Goal: Check status: Check status

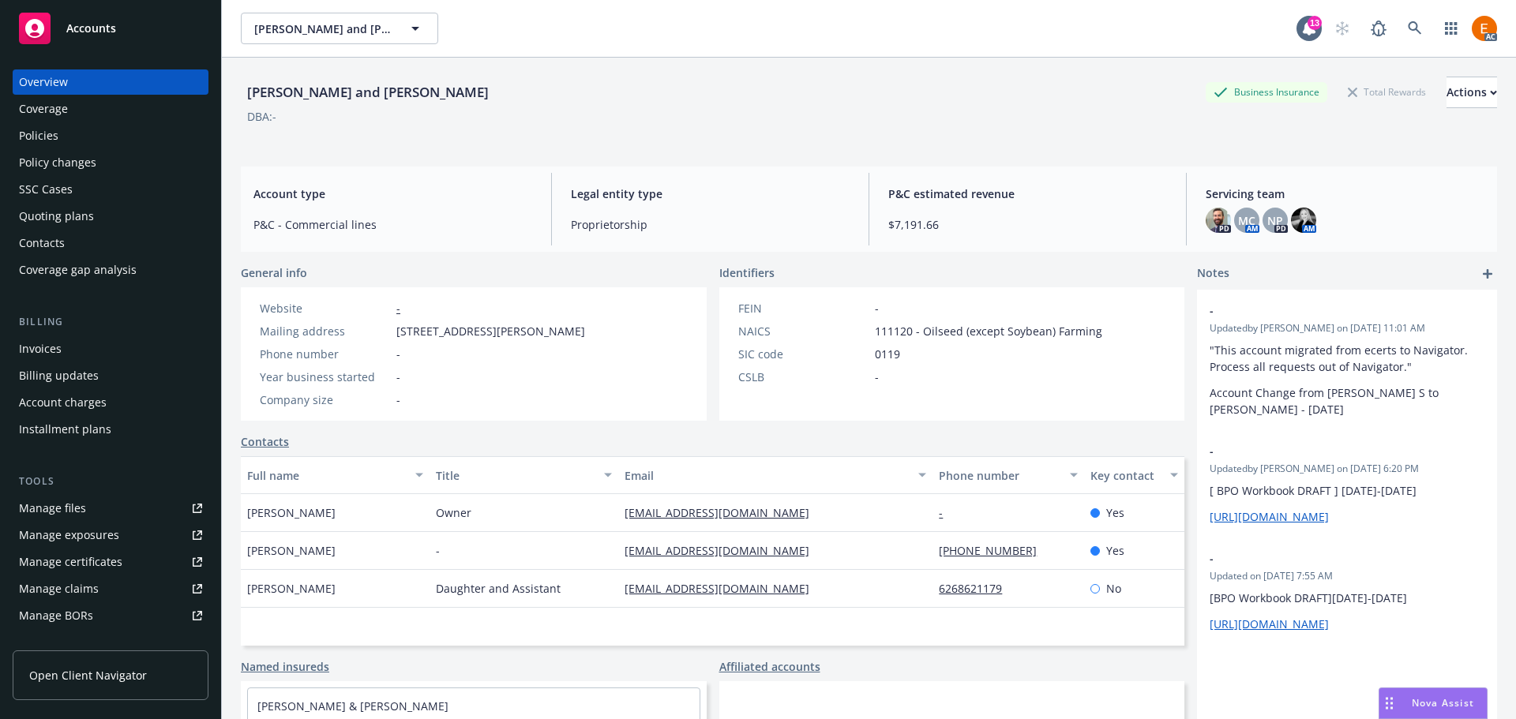
click at [112, 144] on div "Policies" at bounding box center [110, 135] width 183 height 25
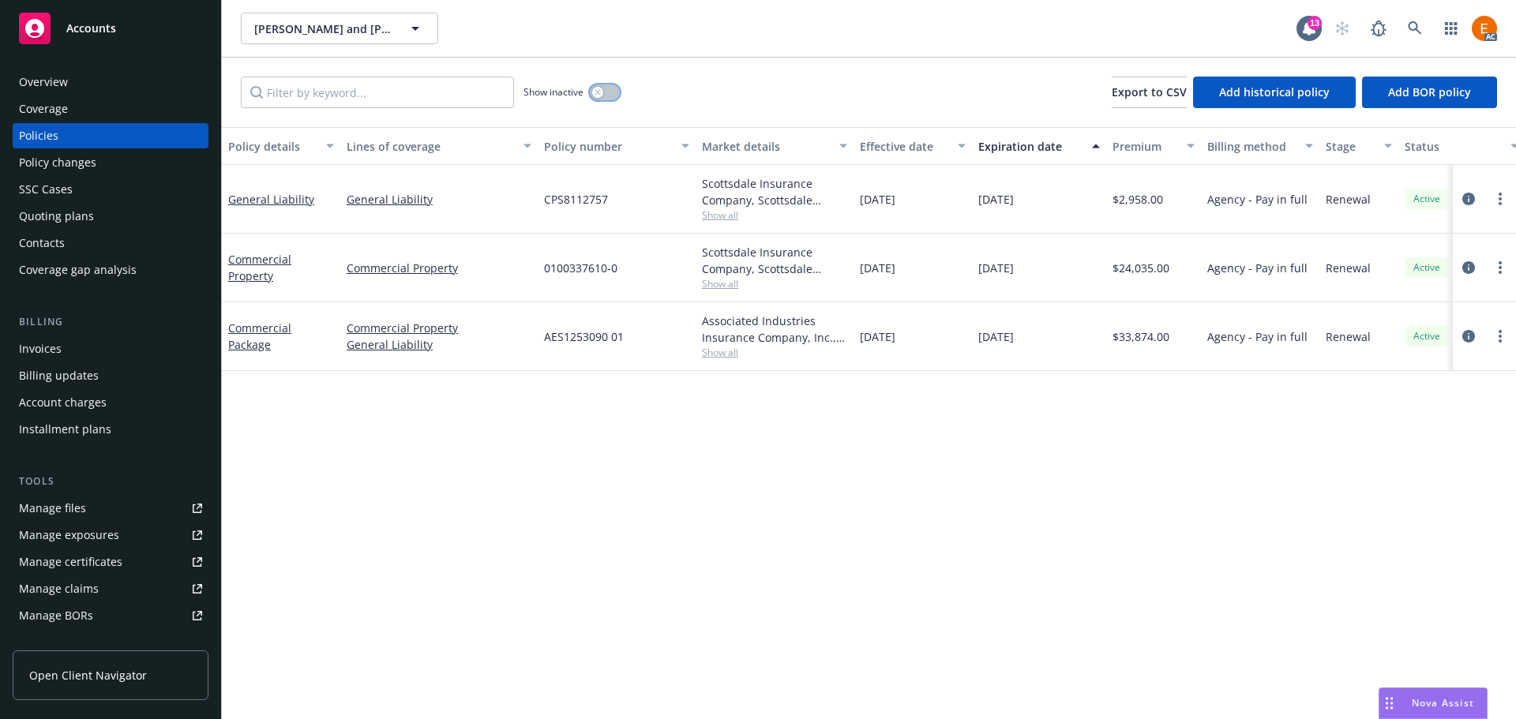
click at [607, 88] on button "button" at bounding box center [605, 93] width 30 height 16
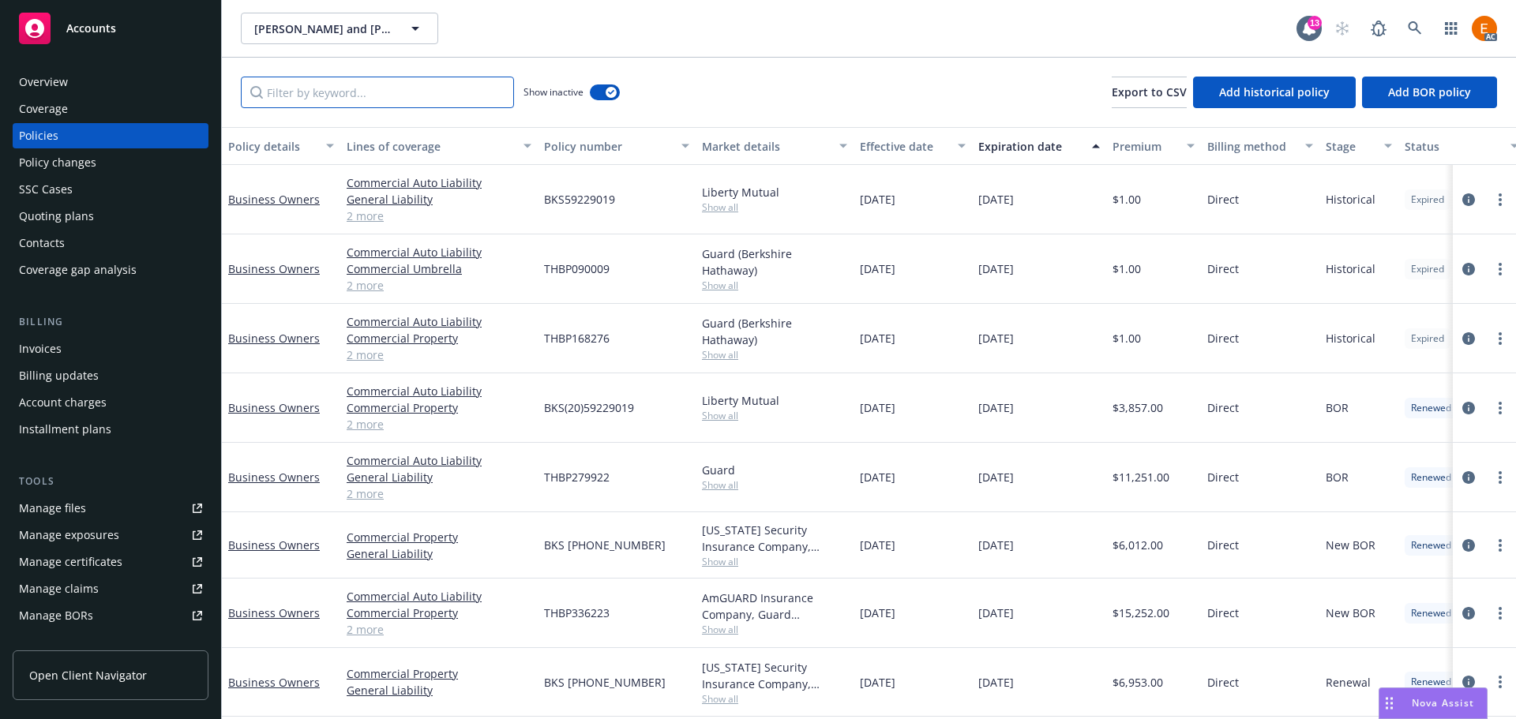
click at [363, 103] on input "Filter by keyword..." at bounding box center [377, 93] width 273 height 32
type input "e"
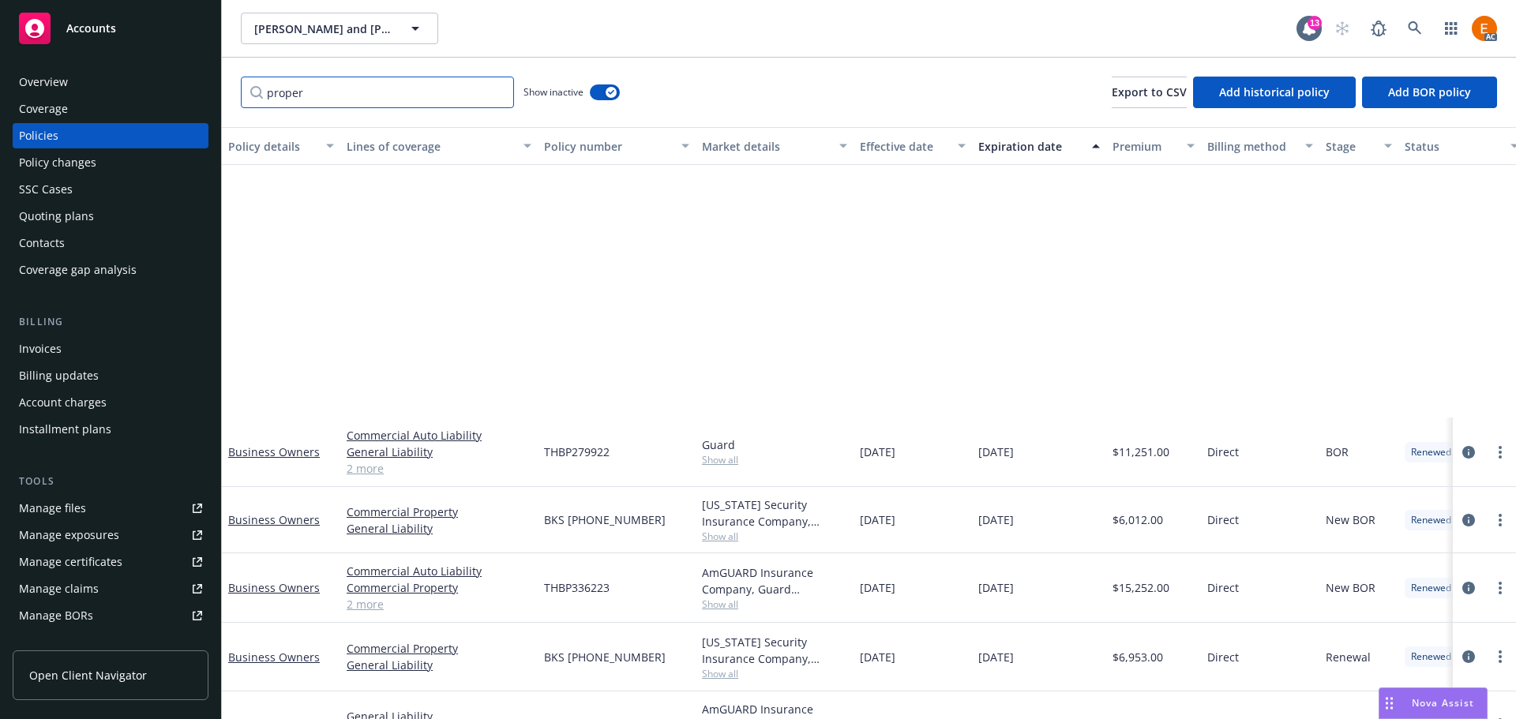
scroll to position [327, 0]
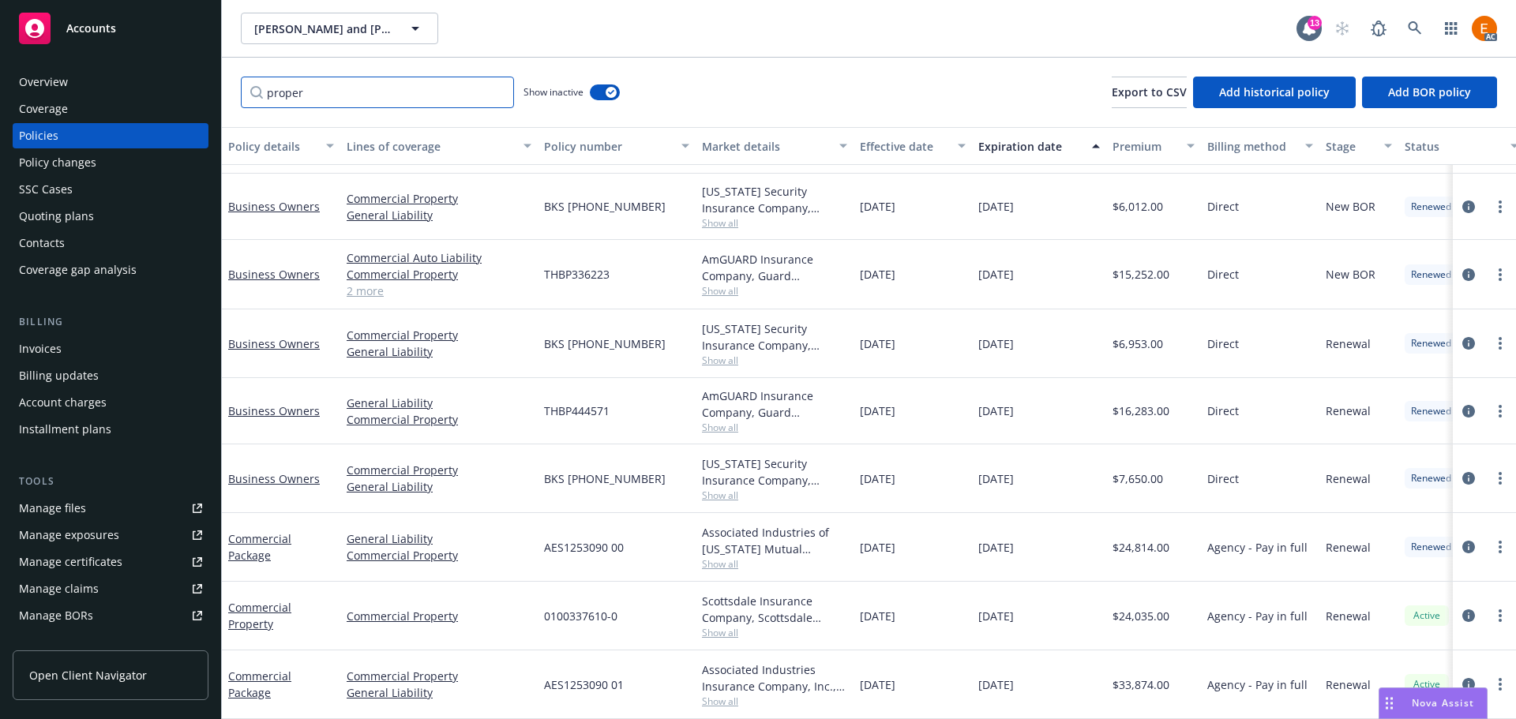
type input "proper"
click at [99, 217] on div "Quoting plans" at bounding box center [110, 216] width 183 height 25
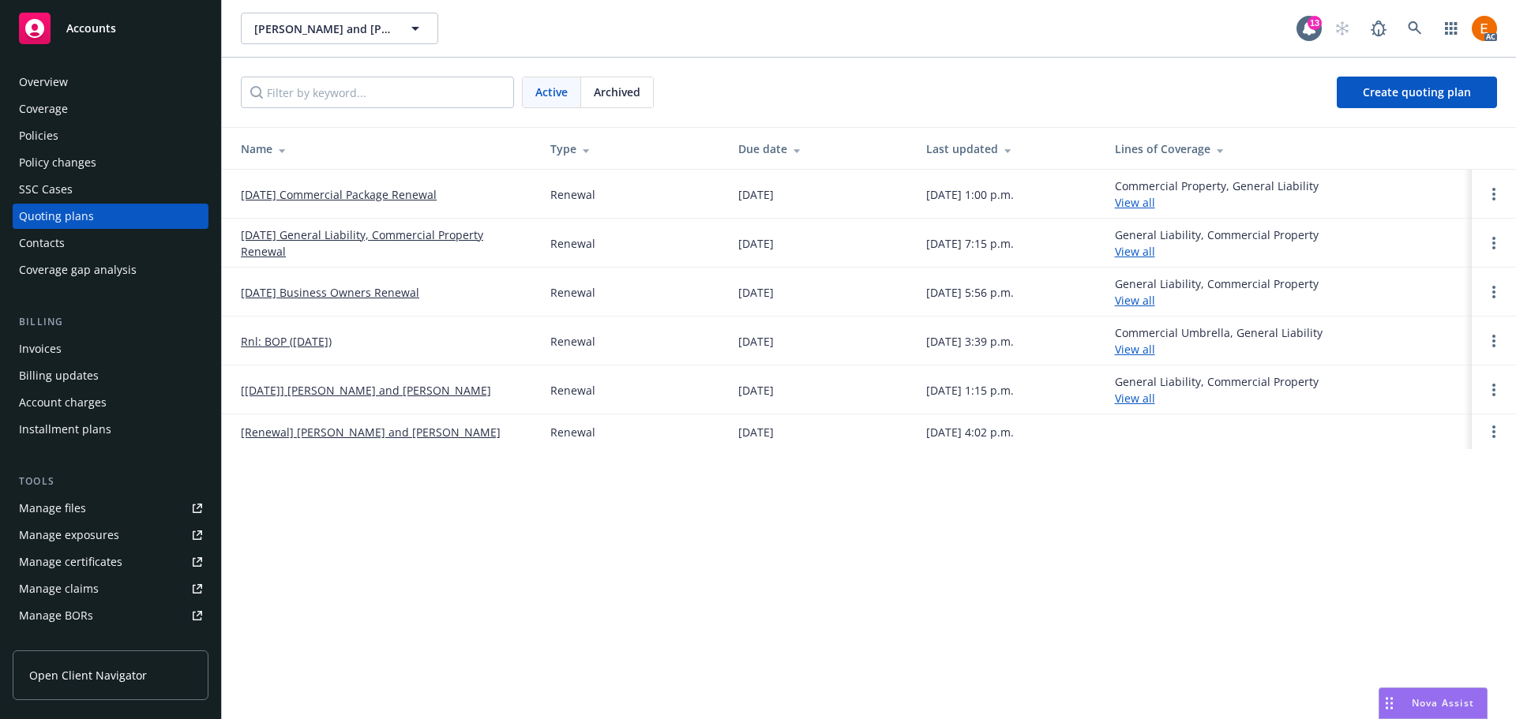
click at [459, 231] on link "11/20/25 General Liability, Commercial Property Renewal" at bounding box center [383, 243] width 284 height 33
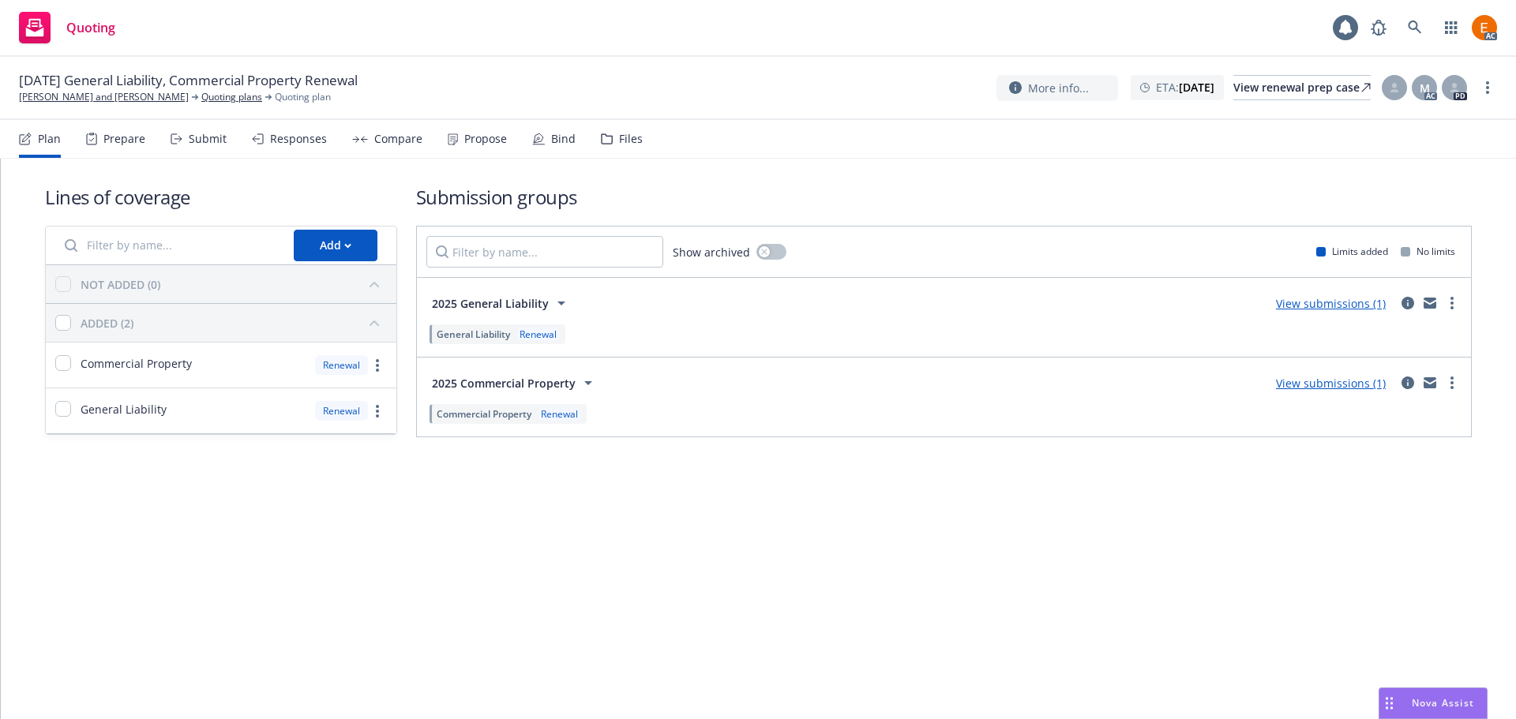
click at [647, 89] on div "11/20/25 General Liability, Commercial Property Renewal Chan, Thomas and Letici…" at bounding box center [758, 87] width 1478 height 33
click at [1261, 88] on div "View renewal prep case" at bounding box center [1302, 88] width 137 height 24
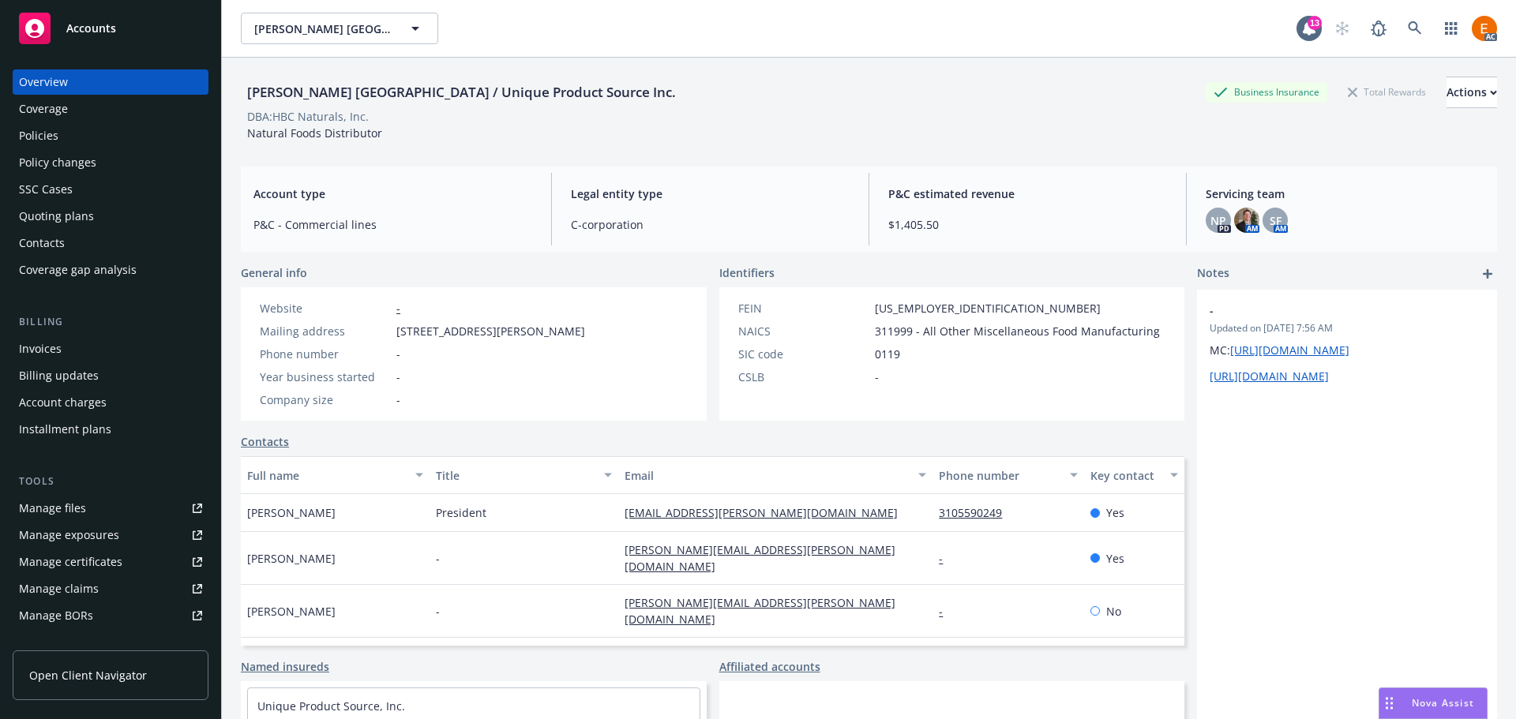
click at [90, 133] on div "Policies" at bounding box center [110, 135] width 183 height 25
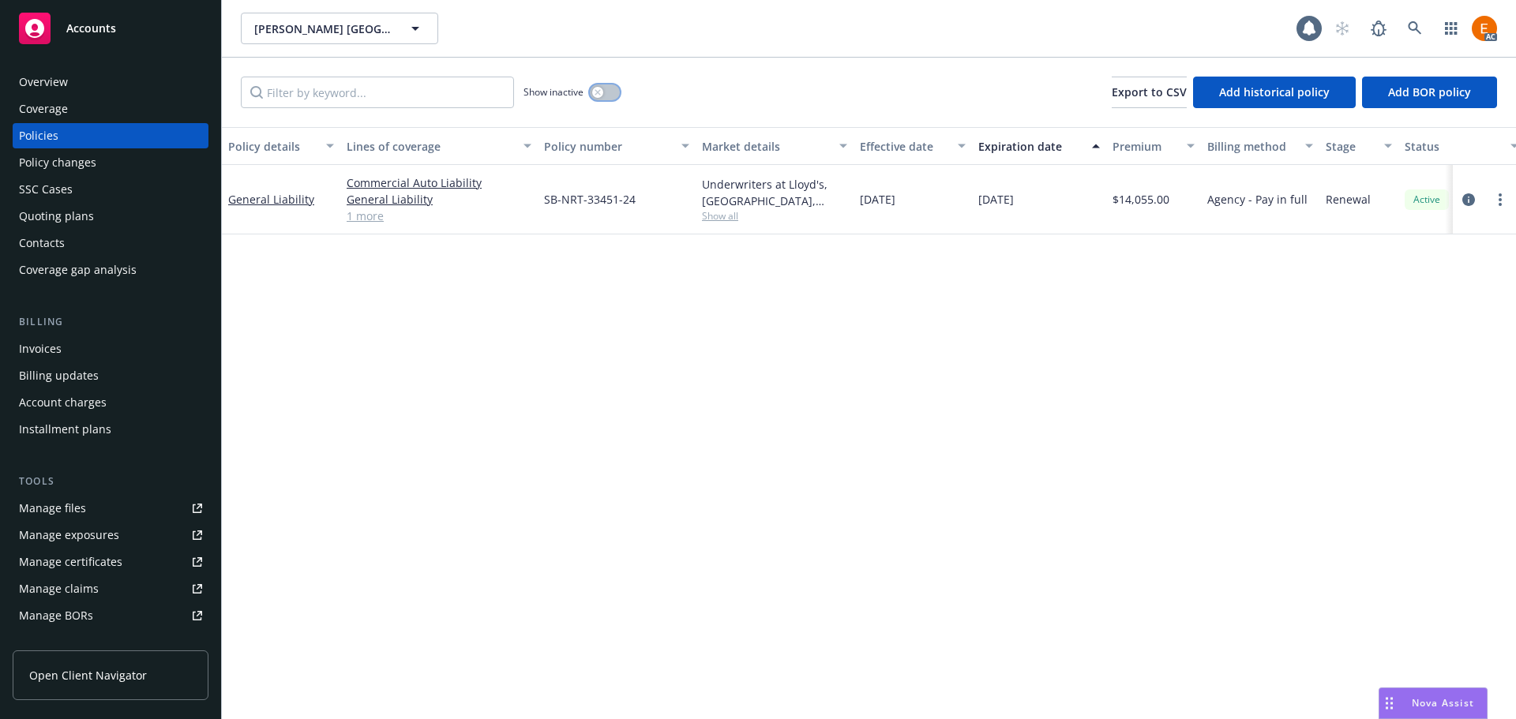
click at [608, 91] on button "button" at bounding box center [605, 93] width 30 height 16
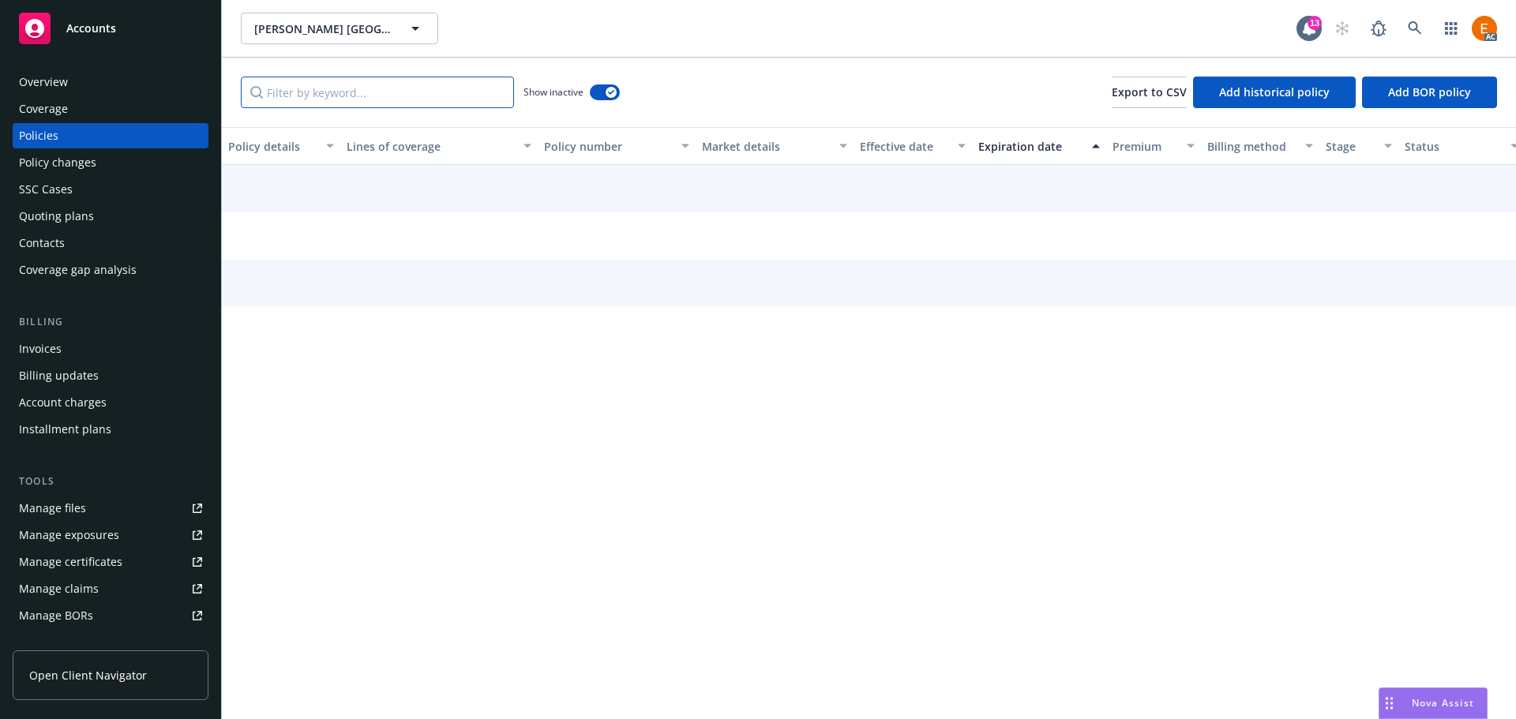
click at [358, 82] on input "Filter by keyword..." at bounding box center [377, 93] width 273 height 32
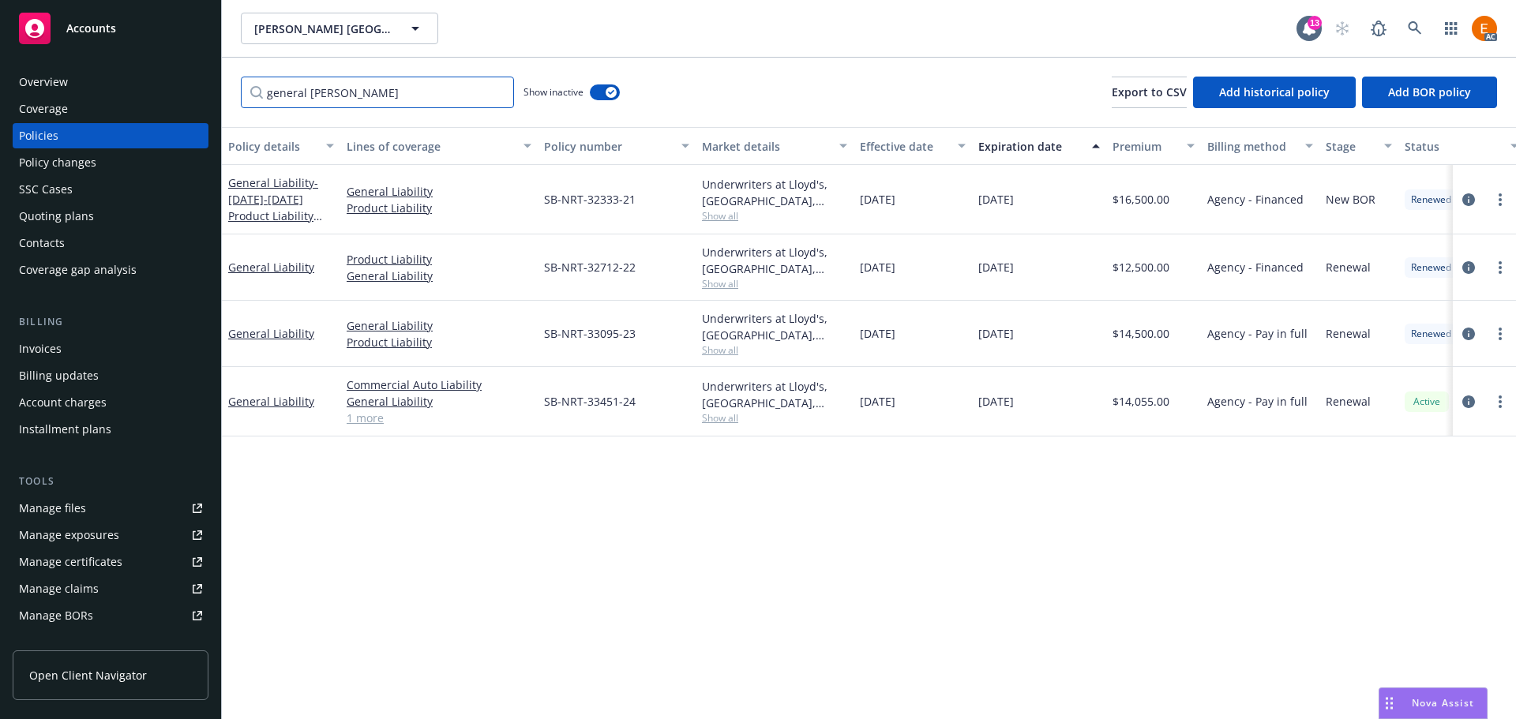
type input "general lia"
click at [115, 223] on div "Quoting plans" at bounding box center [110, 216] width 183 height 25
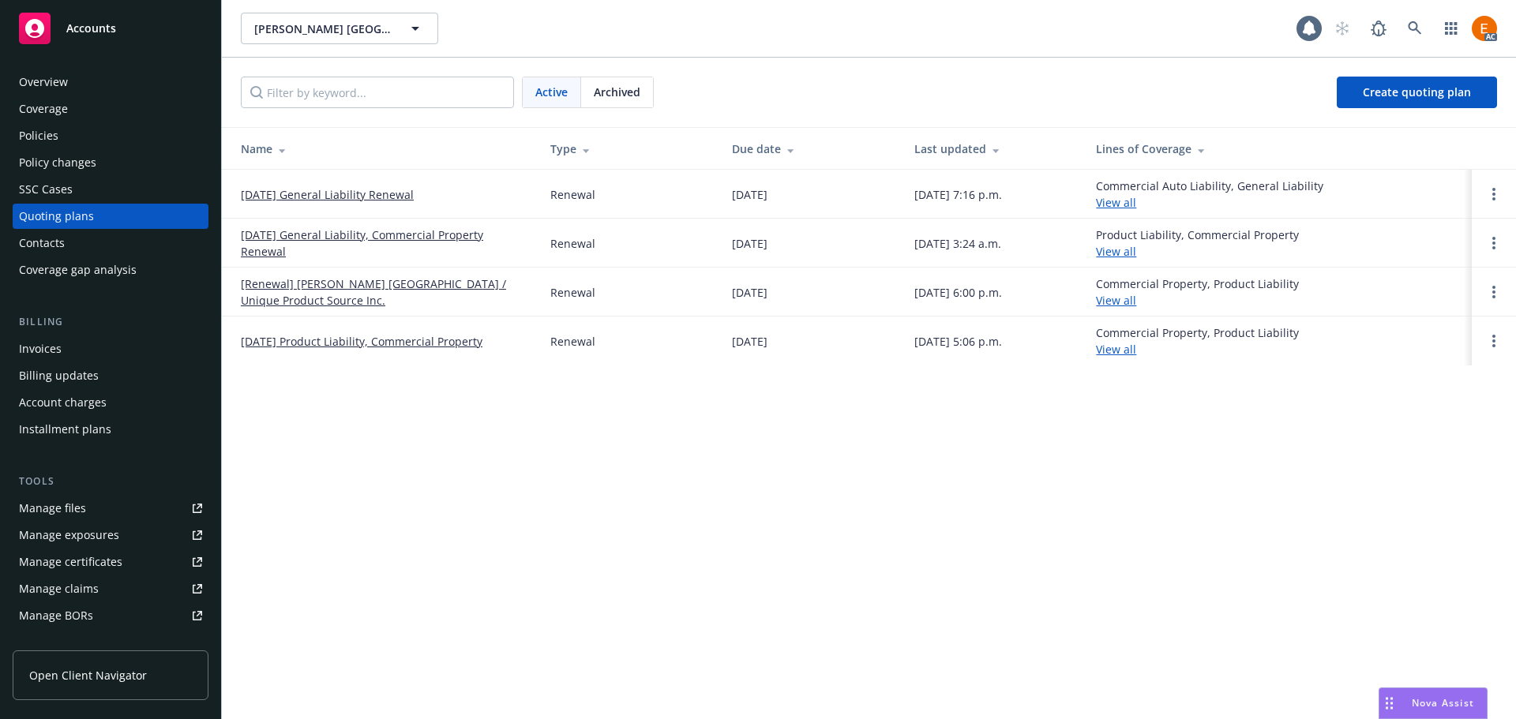
click at [373, 189] on link "11/20/25 General Liability Renewal" at bounding box center [327, 194] width 173 height 17
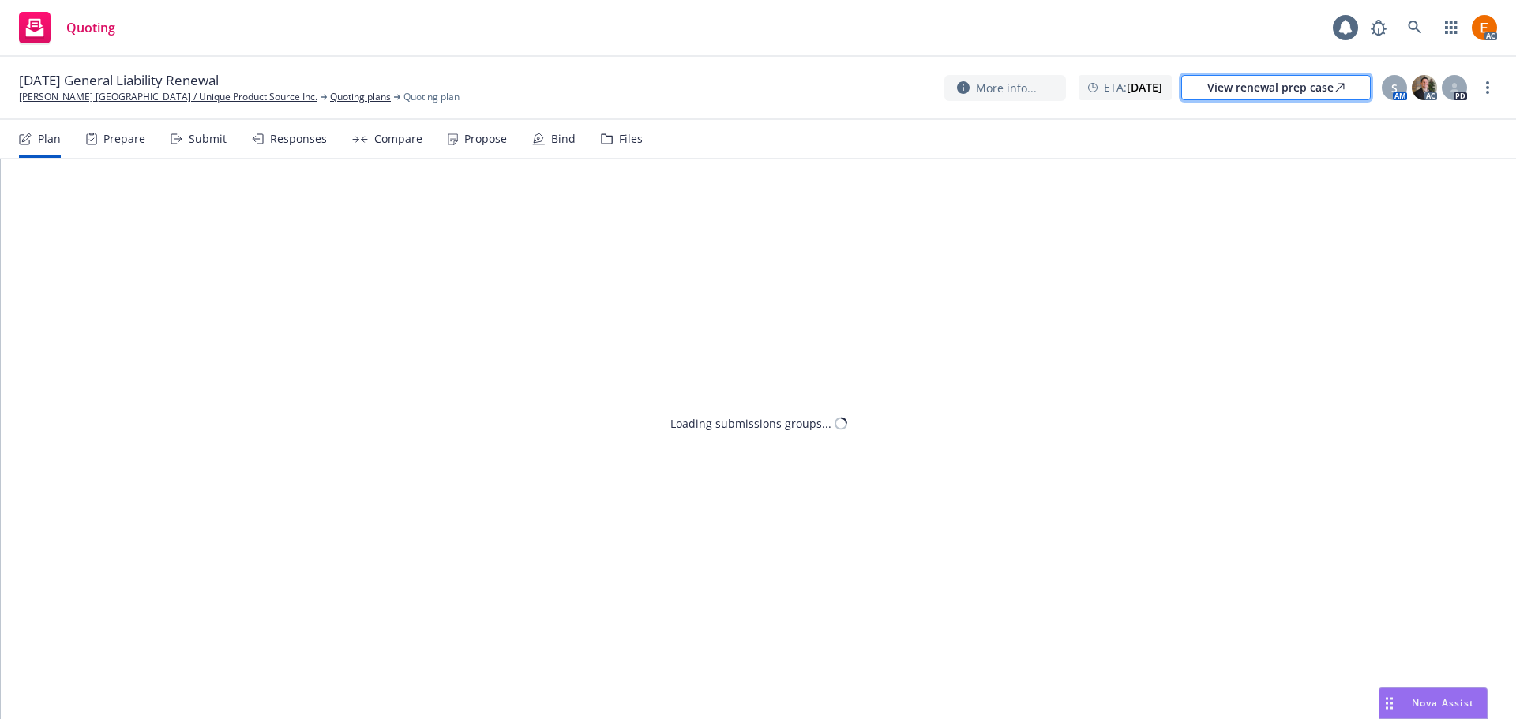
click at [1335, 96] on div "View renewal prep case" at bounding box center [1275, 88] width 137 height 24
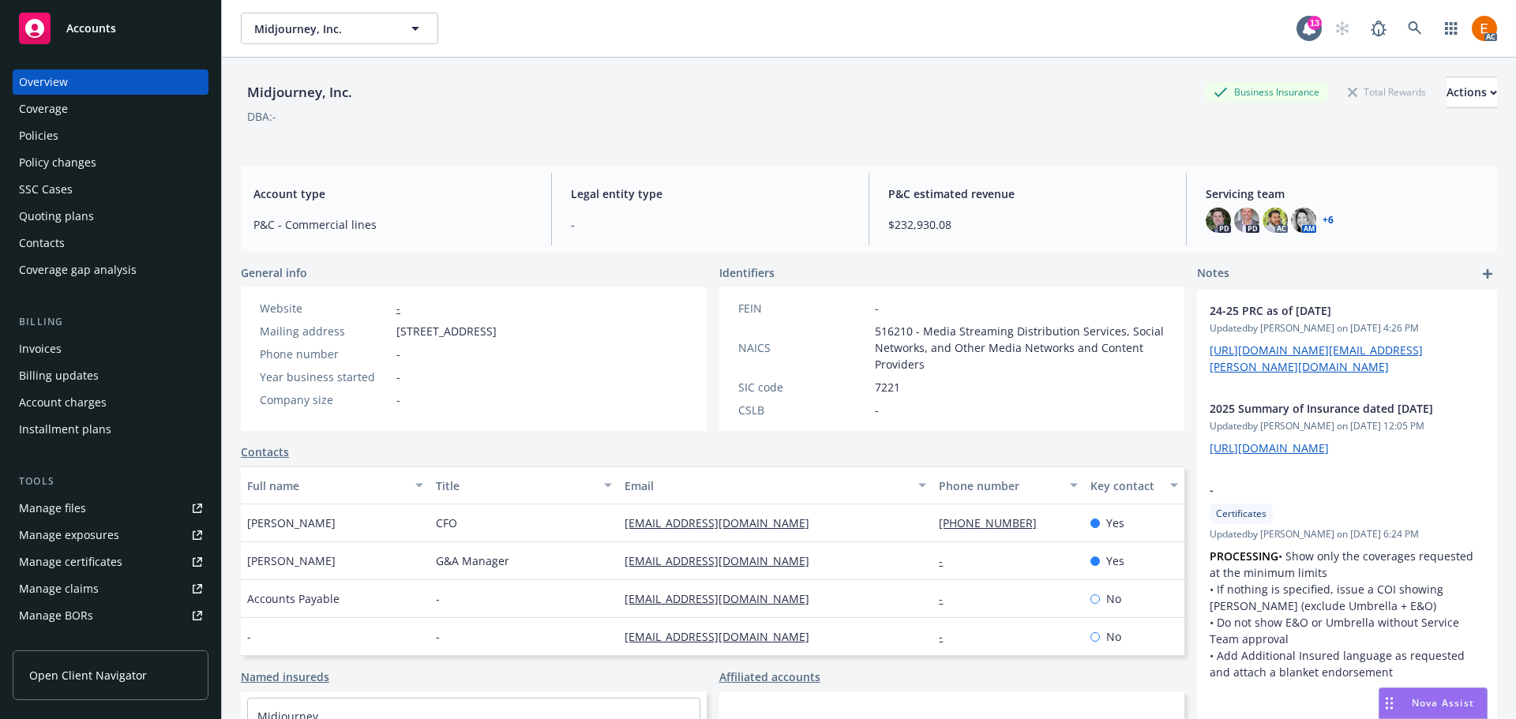
click at [165, 221] on div "Quoting plans" at bounding box center [110, 216] width 183 height 25
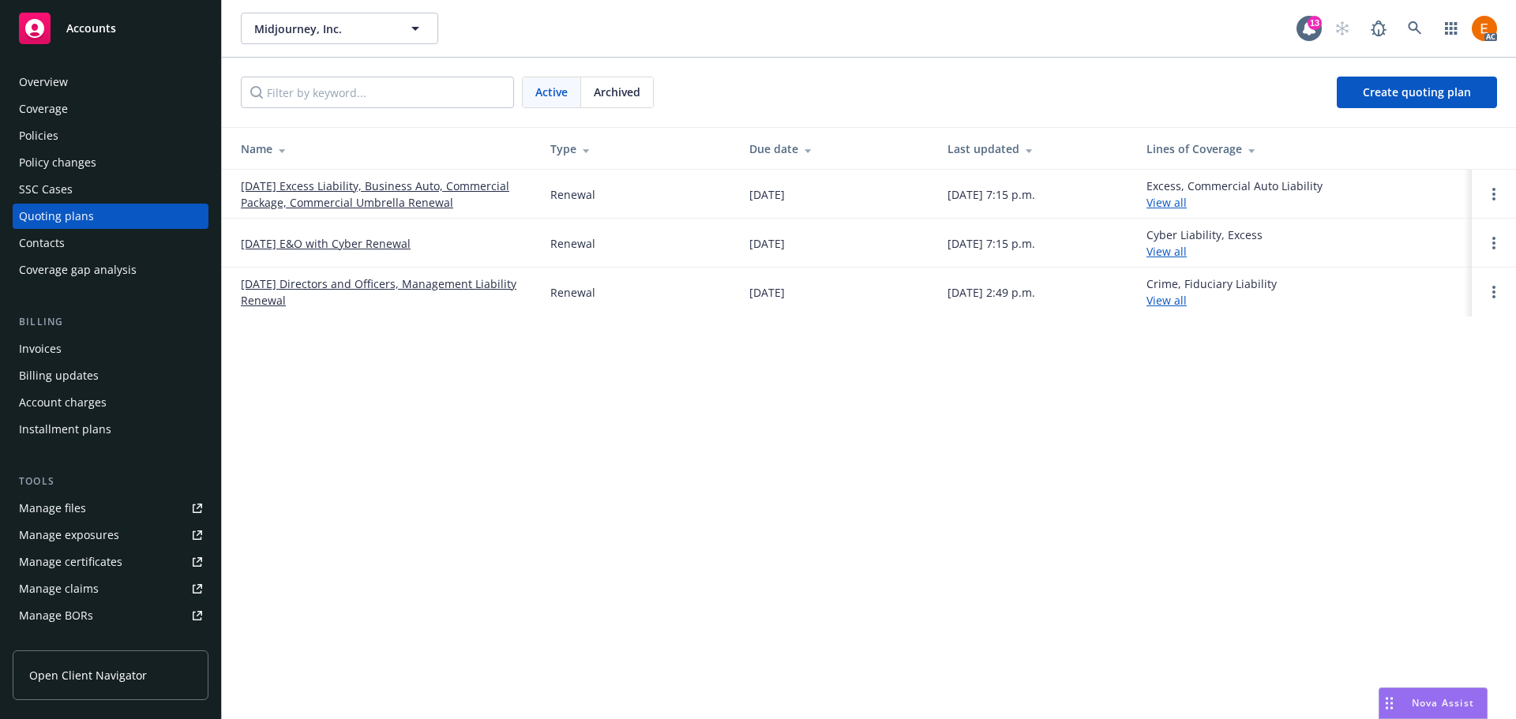
click at [347, 244] on link "11/20/25 E&O with Cyber Renewal" at bounding box center [326, 243] width 170 height 17
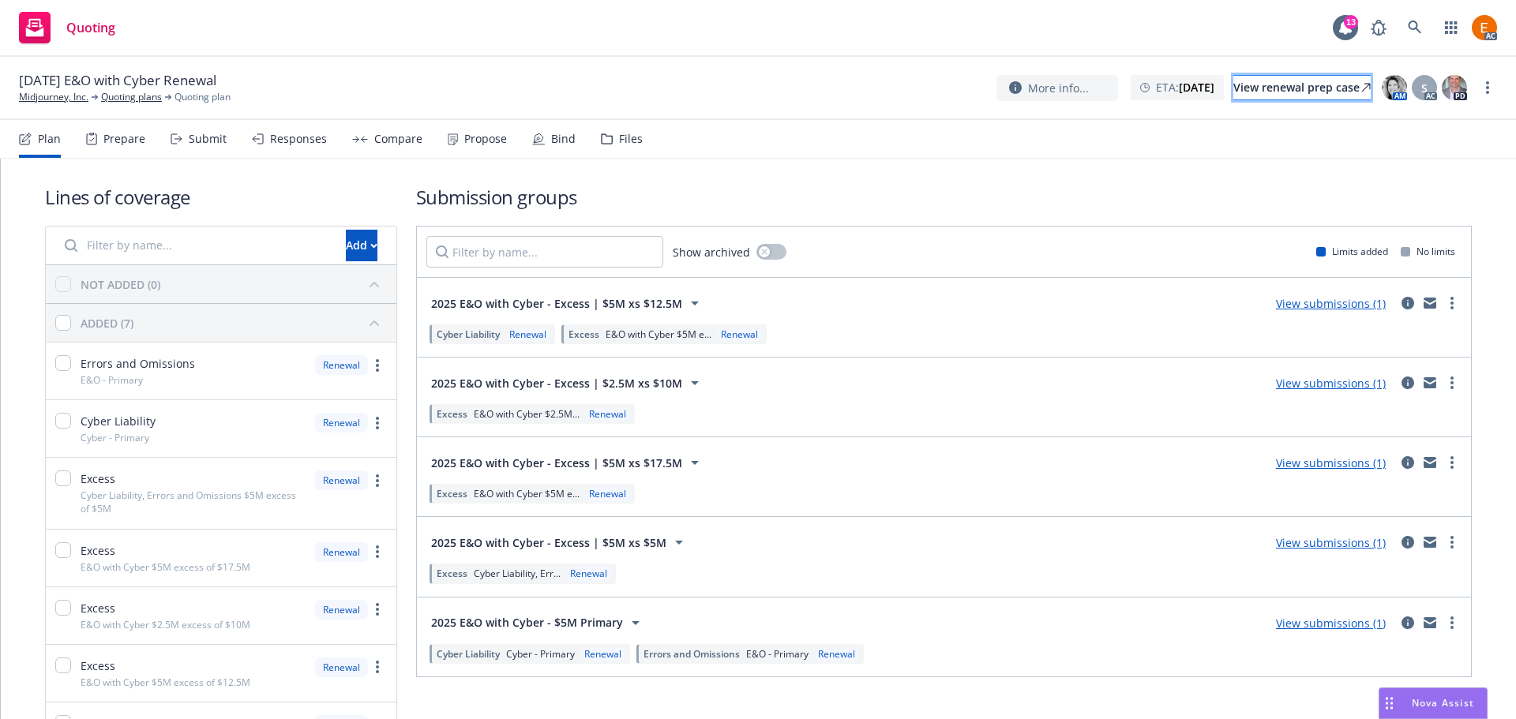
click at [1350, 90] on link "View renewal prep case" at bounding box center [1302, 87] width 137 height 25
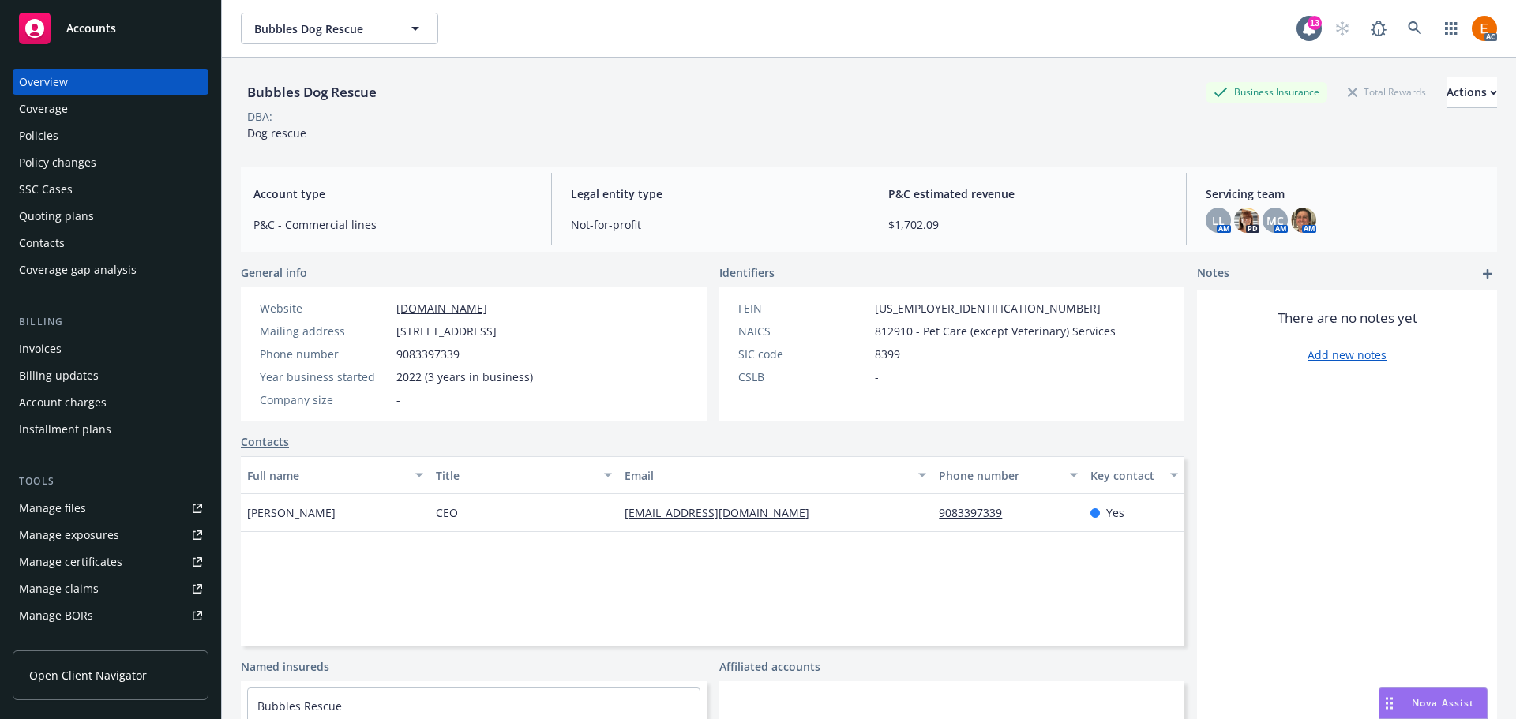
click at [128, 128] on div "Policies" at bounding box center [110, 135] width 183 height 25
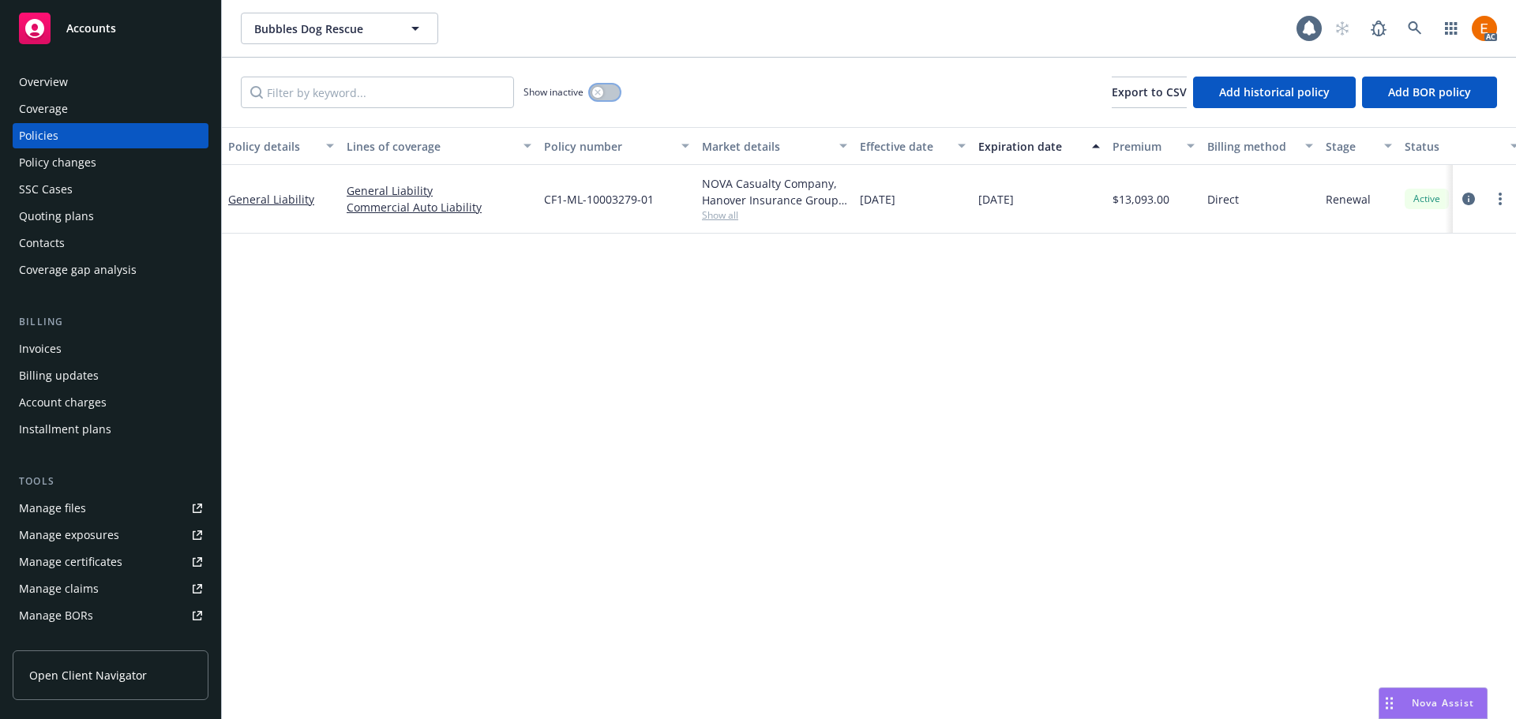
click at [607, 94] on button "button" at bounding box center [605, 93] width 30 height 16
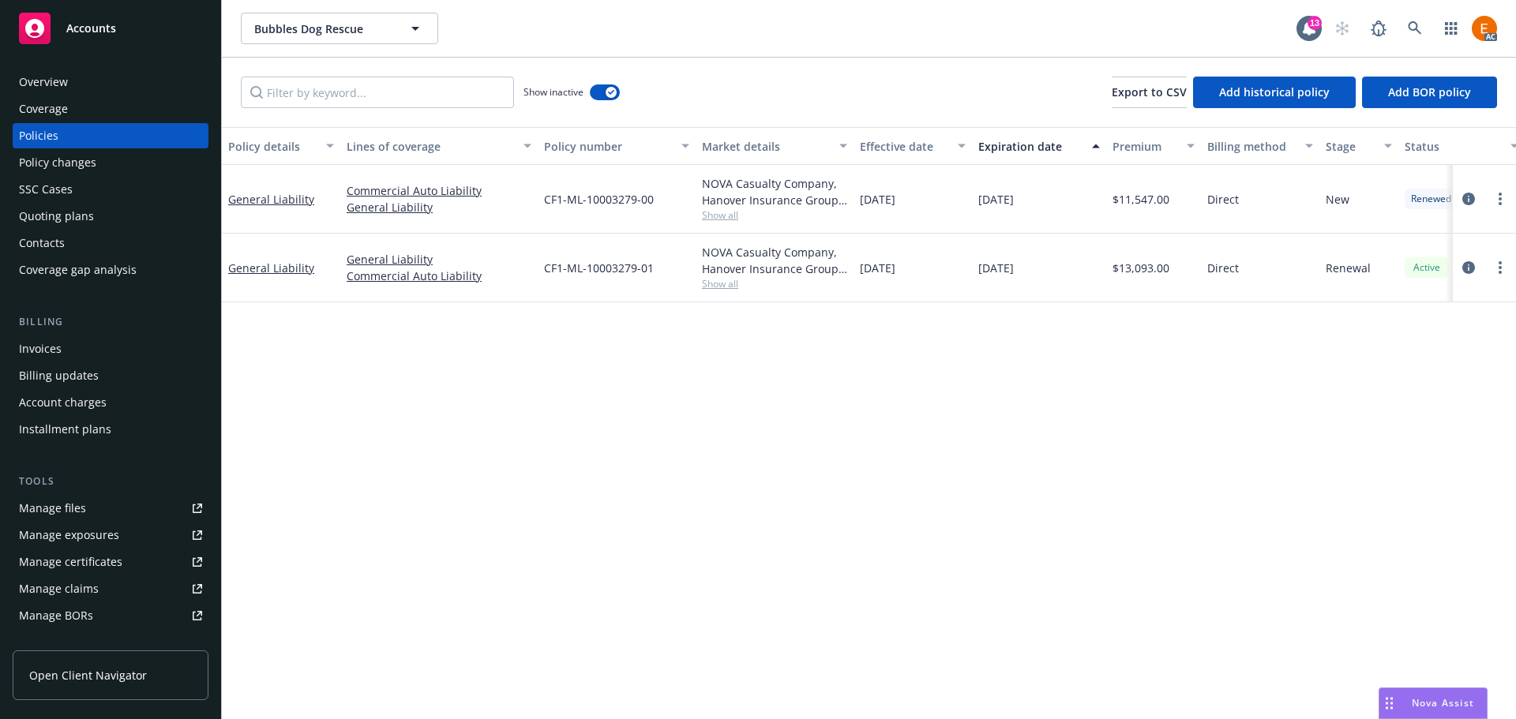
click at [115, 211] on div "Quoting plans" at bounding box center [110, 216] width 183 height 25
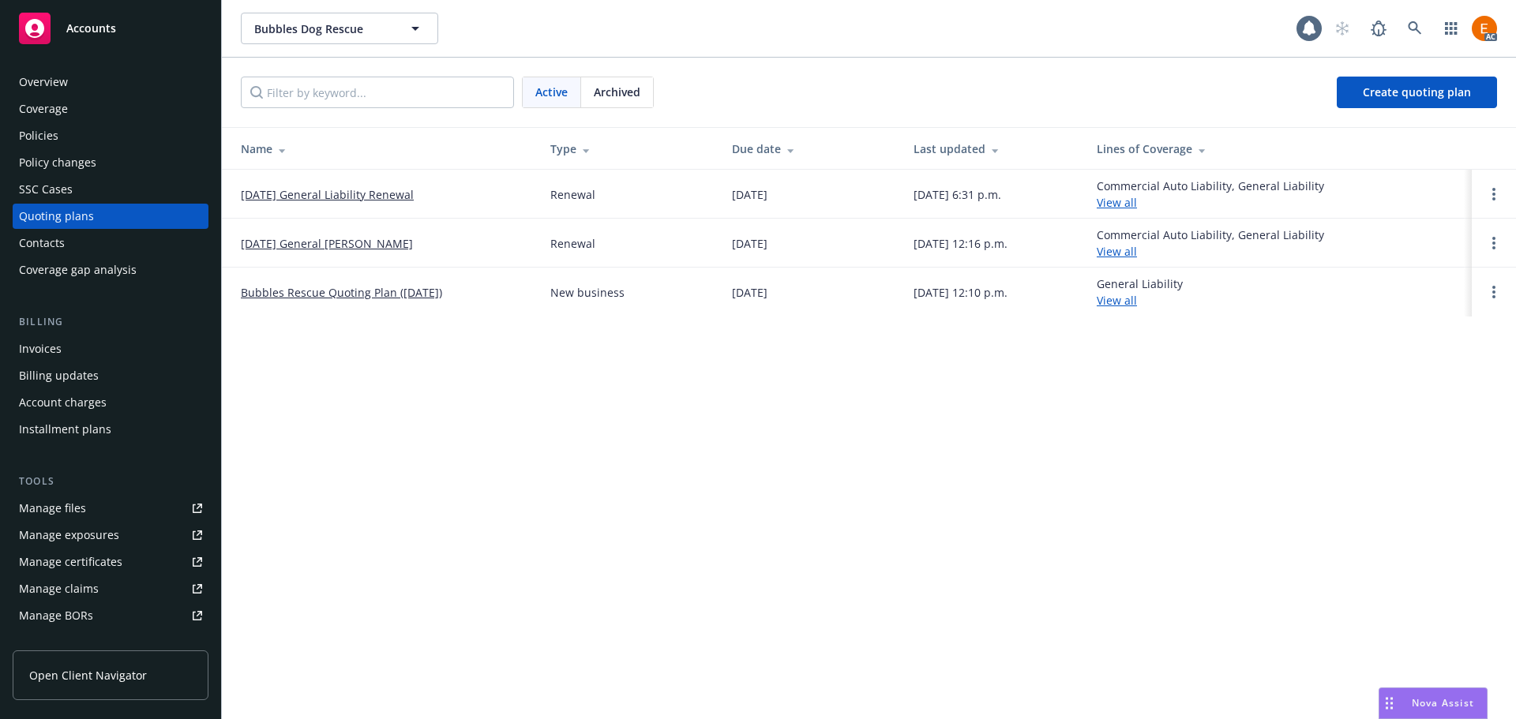
click at [360, 202] on link "[DATE] General Liability Renewal" at bounding box center [327, 194] width 173 height 17
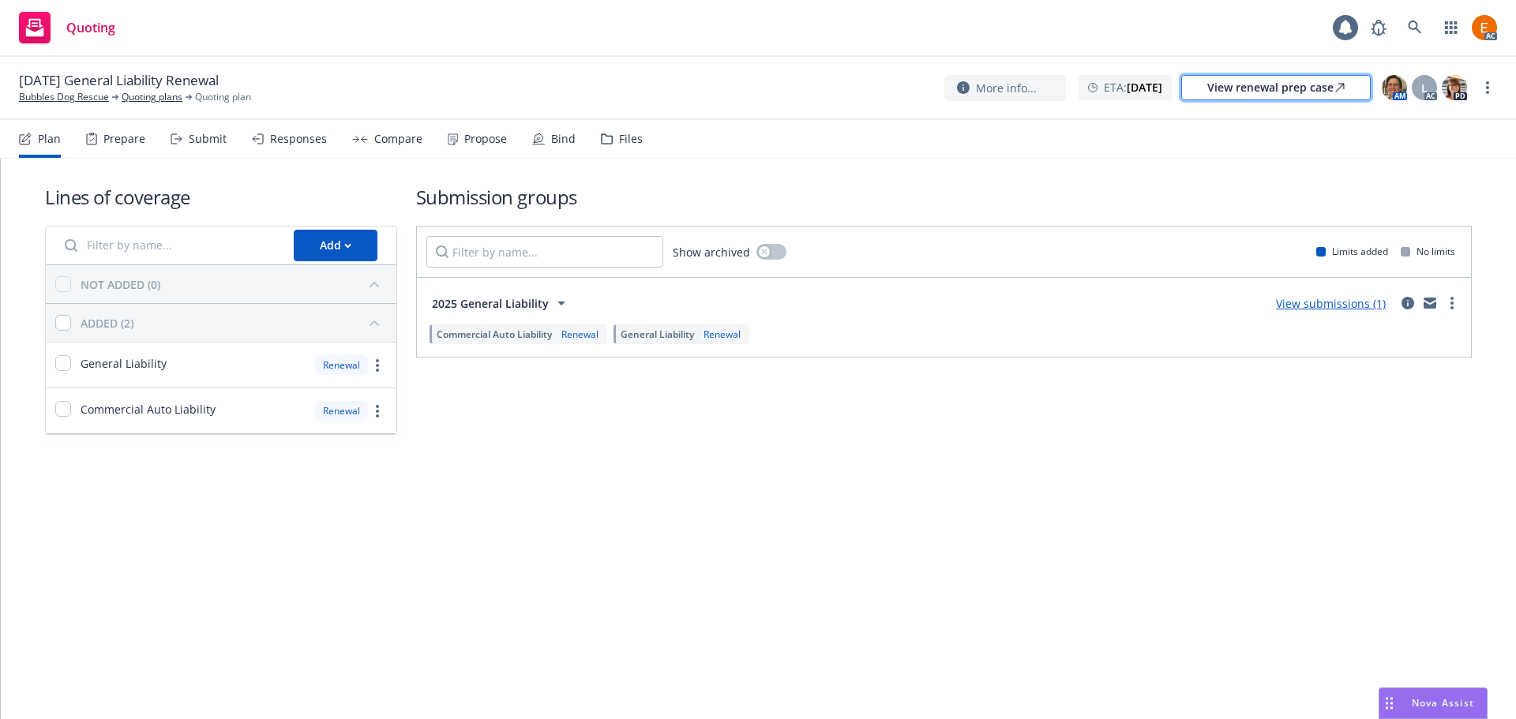
click at [1282, 88] on div "View renewal prep case" at bounding box center [1275, 88] width 137 height 24
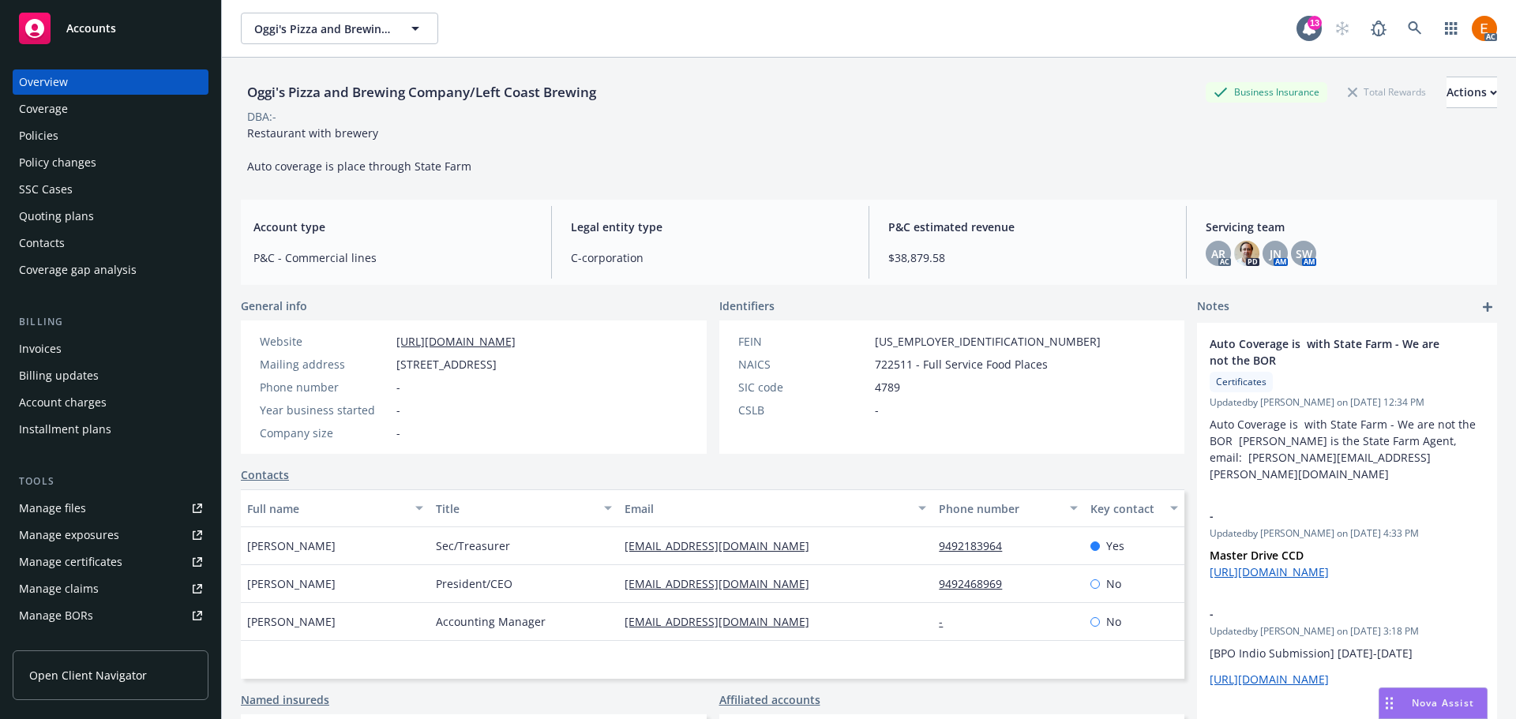
click at [122, 210] on div "Quoting plans" at bounding box center [110, 216] width 183 height 25
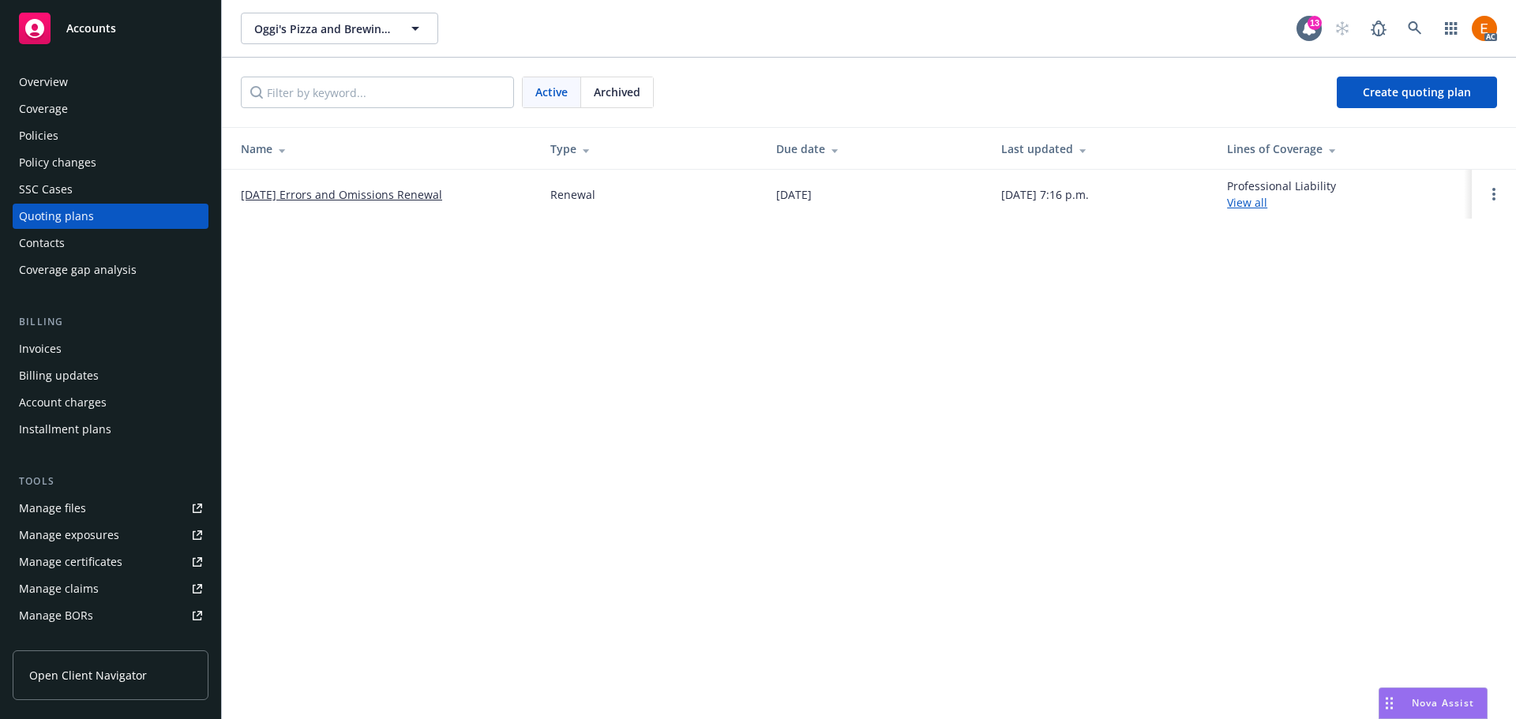
click at [404, 198] on link "[DATE] Errors and Omissions Renewal" at bounding box center [341, 194] width 201 height 17
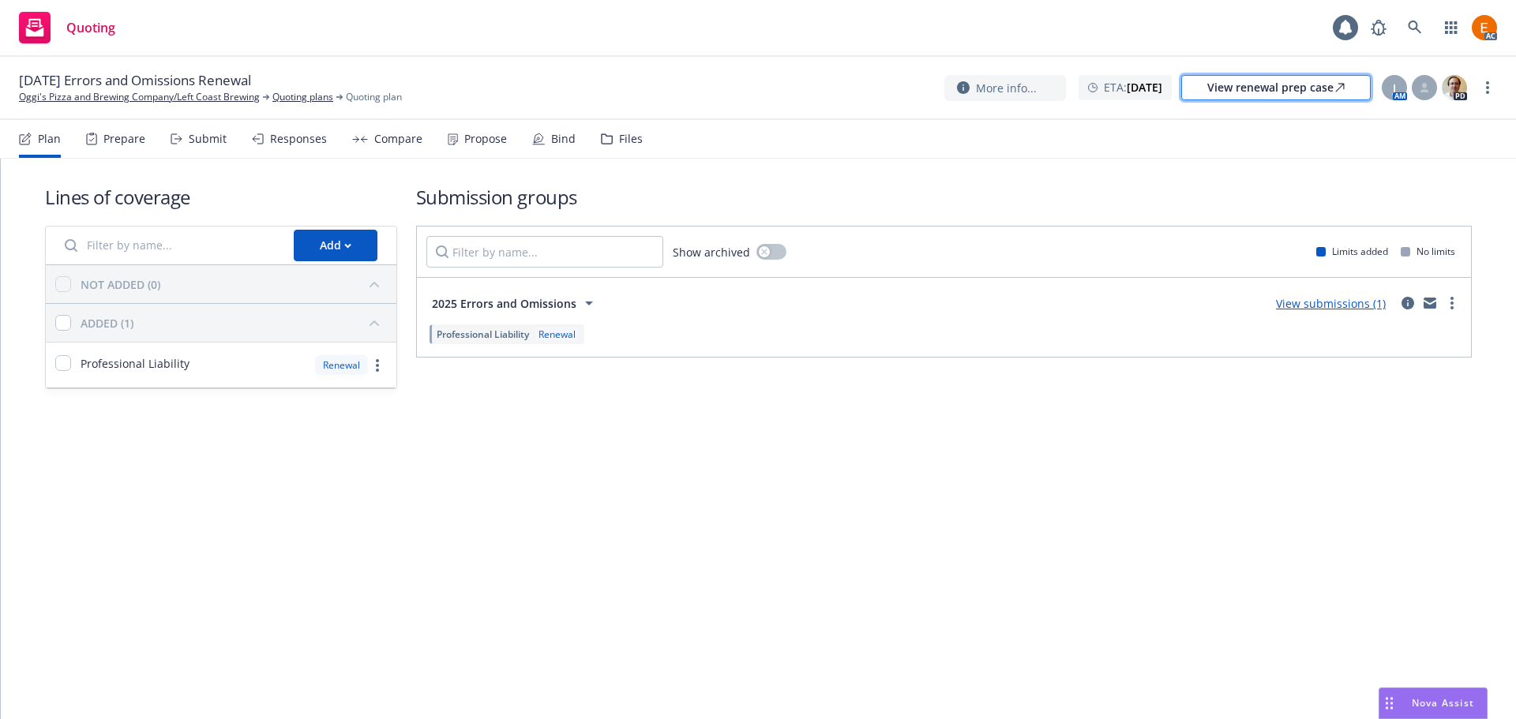
click at [1281, 79] on div "View renewal prep case" at bounding box center [1275, 88] width 137 height 24
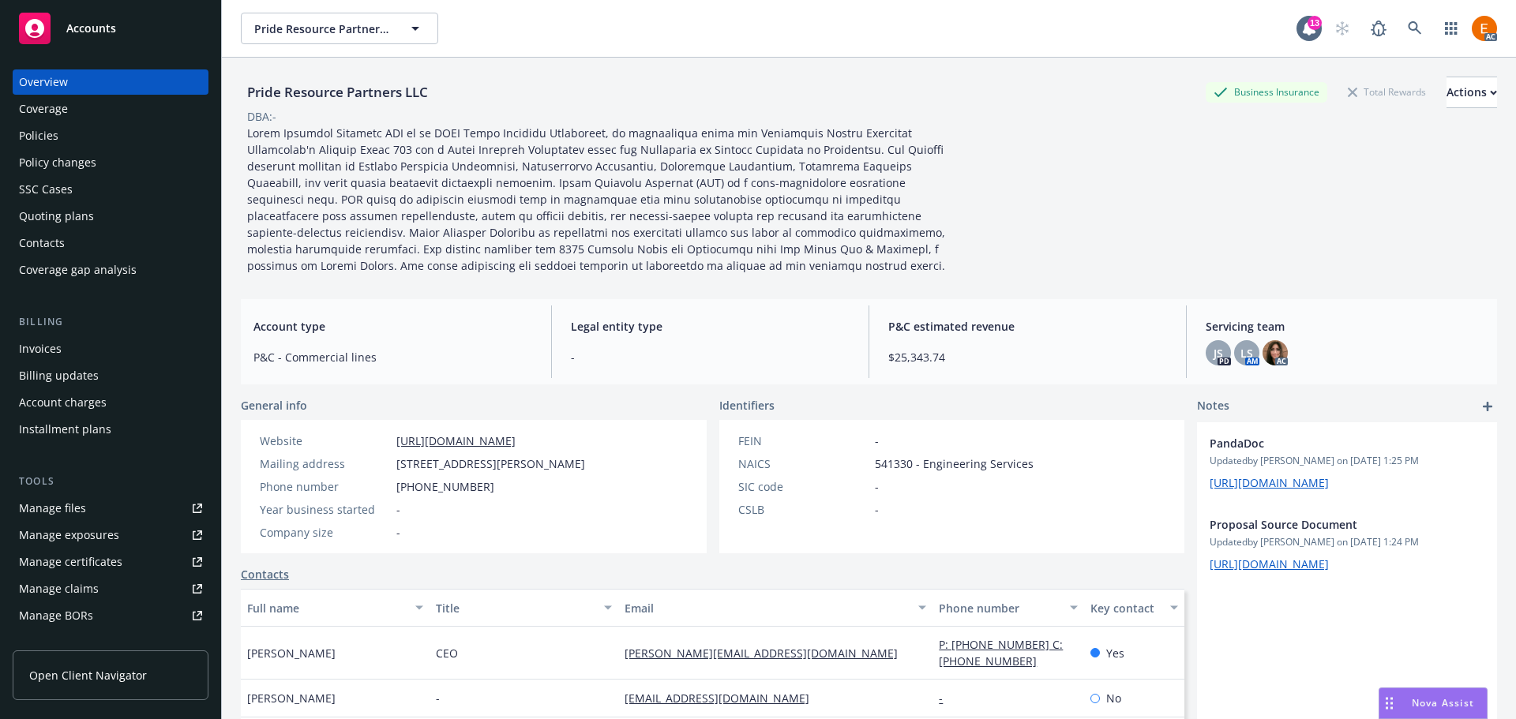
click at [107, 214] on div "Quoting plans" at bounding box center [110, 216] width 183 height 25
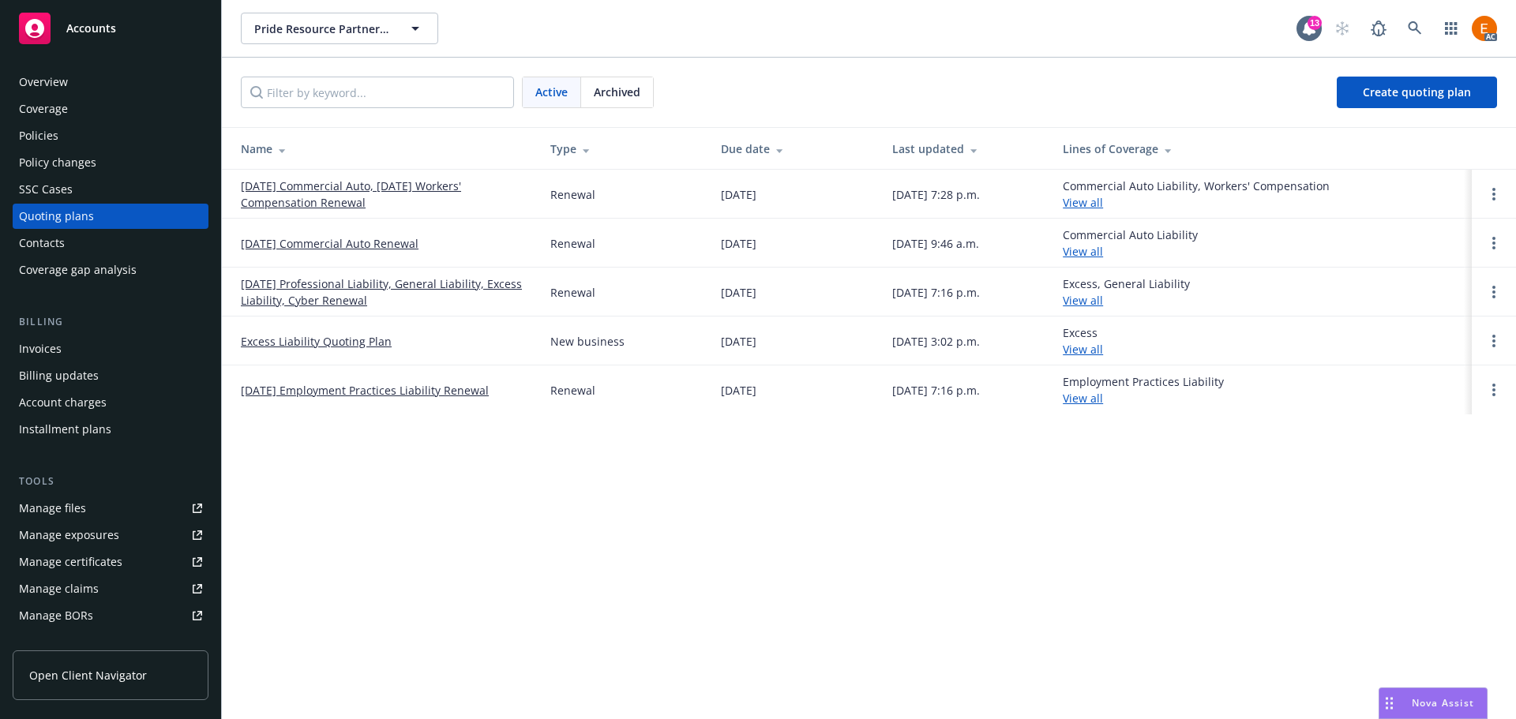
click at [329, 277] on link "11/20/25 Professional Liability, General Liability, Excess Liability, Cyber Ren…" at bounding box center [383, 292] width 284 height 33
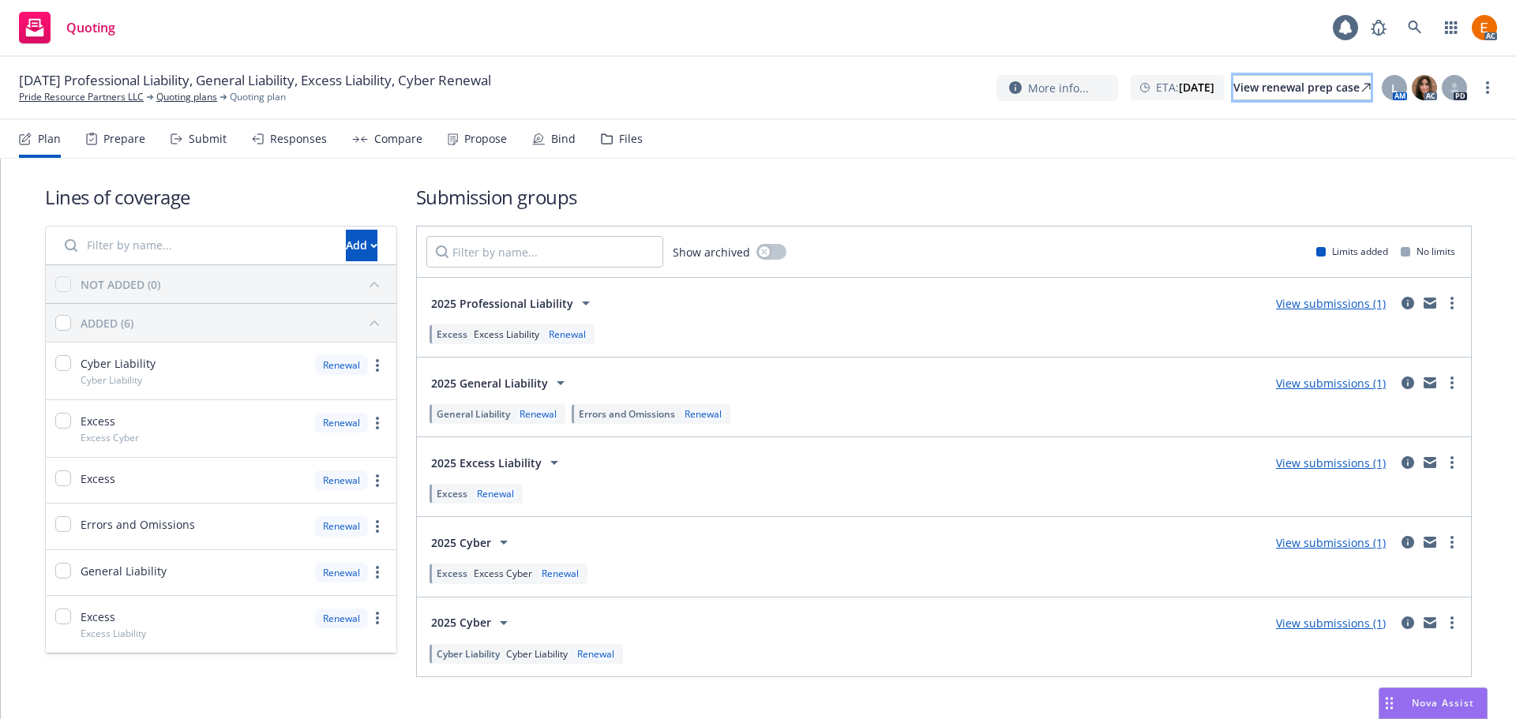
click at [1334, 97] on div "View renewal prep case" at bounding box center [1302, 88] width 137 height 24
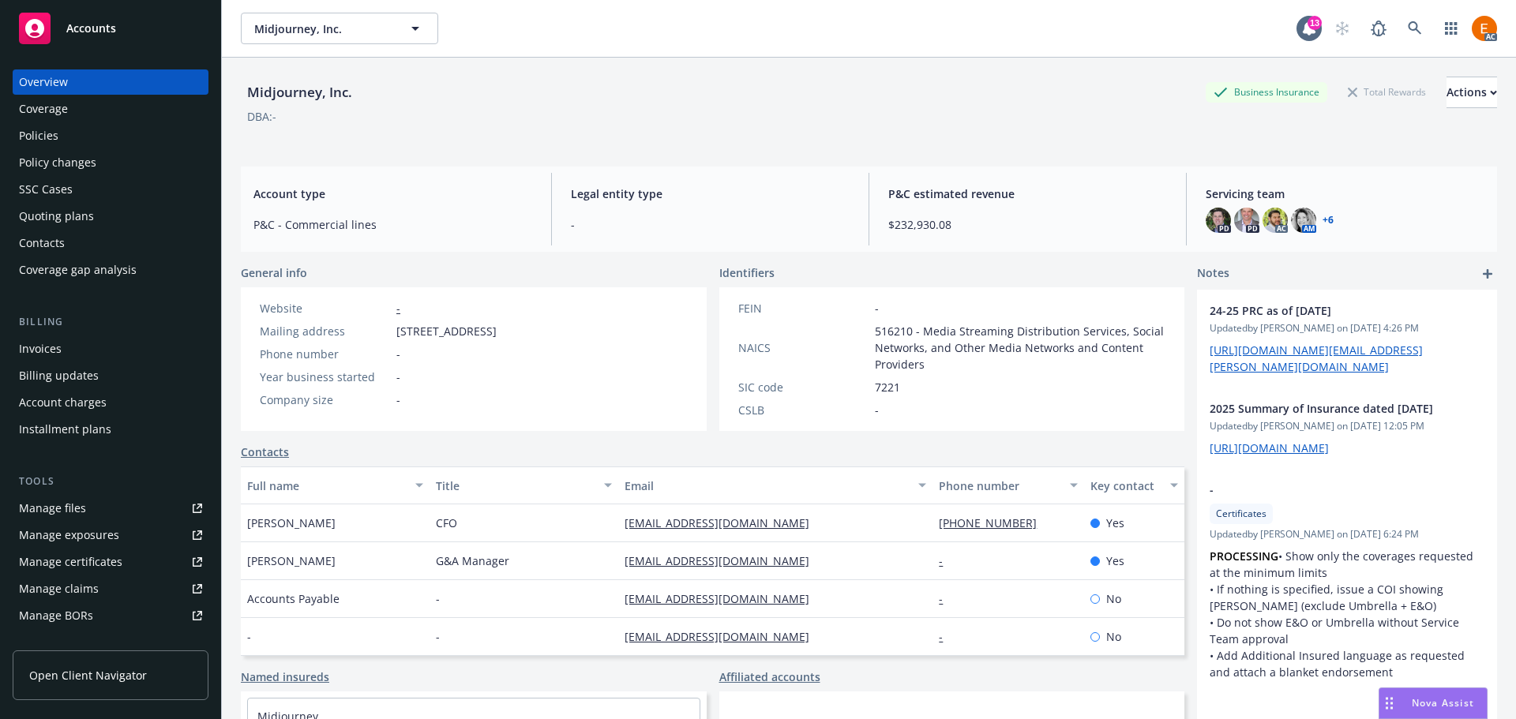
click at [110, 215] on div "Quoting plans" at bounding box center [110, 216] width 183 height 25
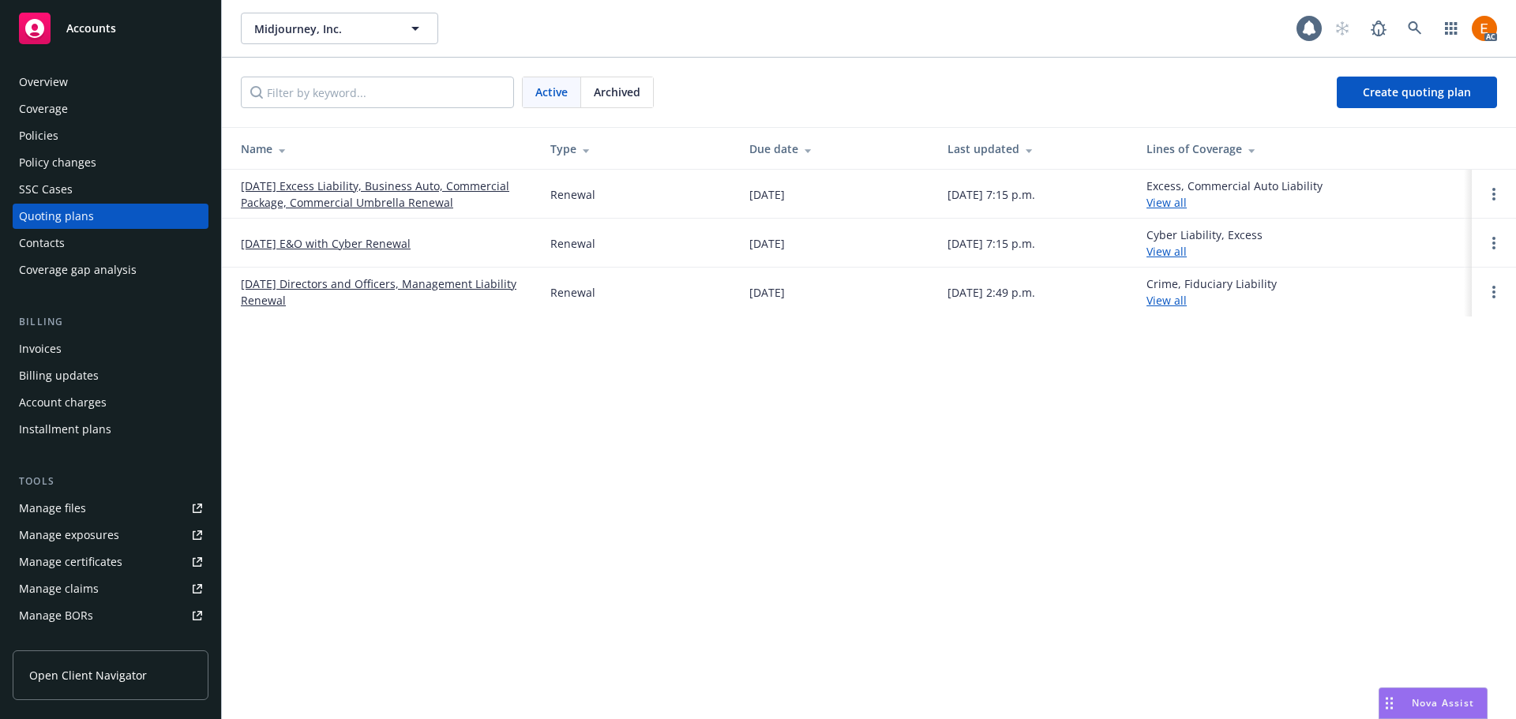
click at [322, 209] on link "11/20/25 Excess Liability, Business Auto, Commercial Package, Commercial Umbrel…" at bounding box center [383, 194] width 284 height 33
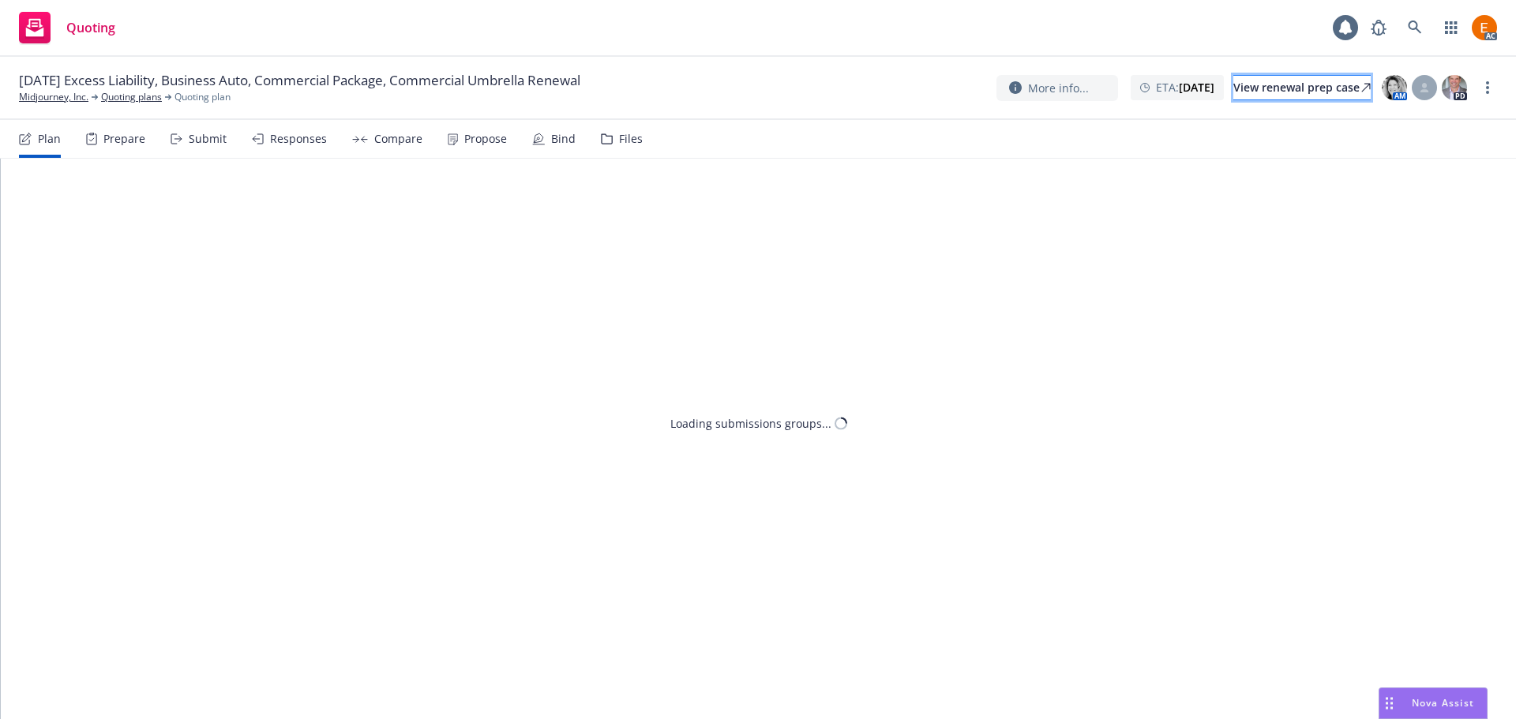
click at [1317, 89] on div "View renewal prep case" at bounding box center [1302, 88] width 137 height 24
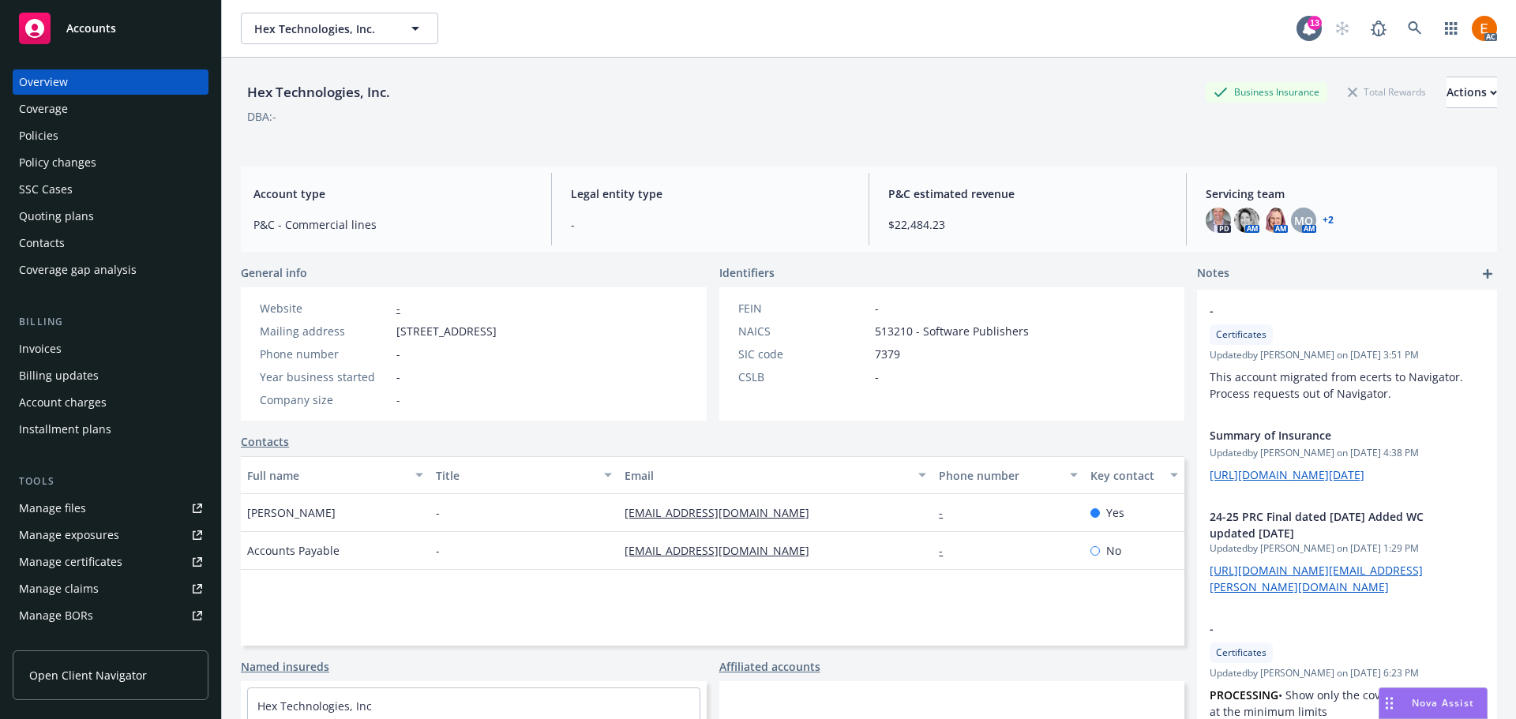
click at [137, 211] on div "Quoting plans" at bounding box center [110, 216] width 183 height 25
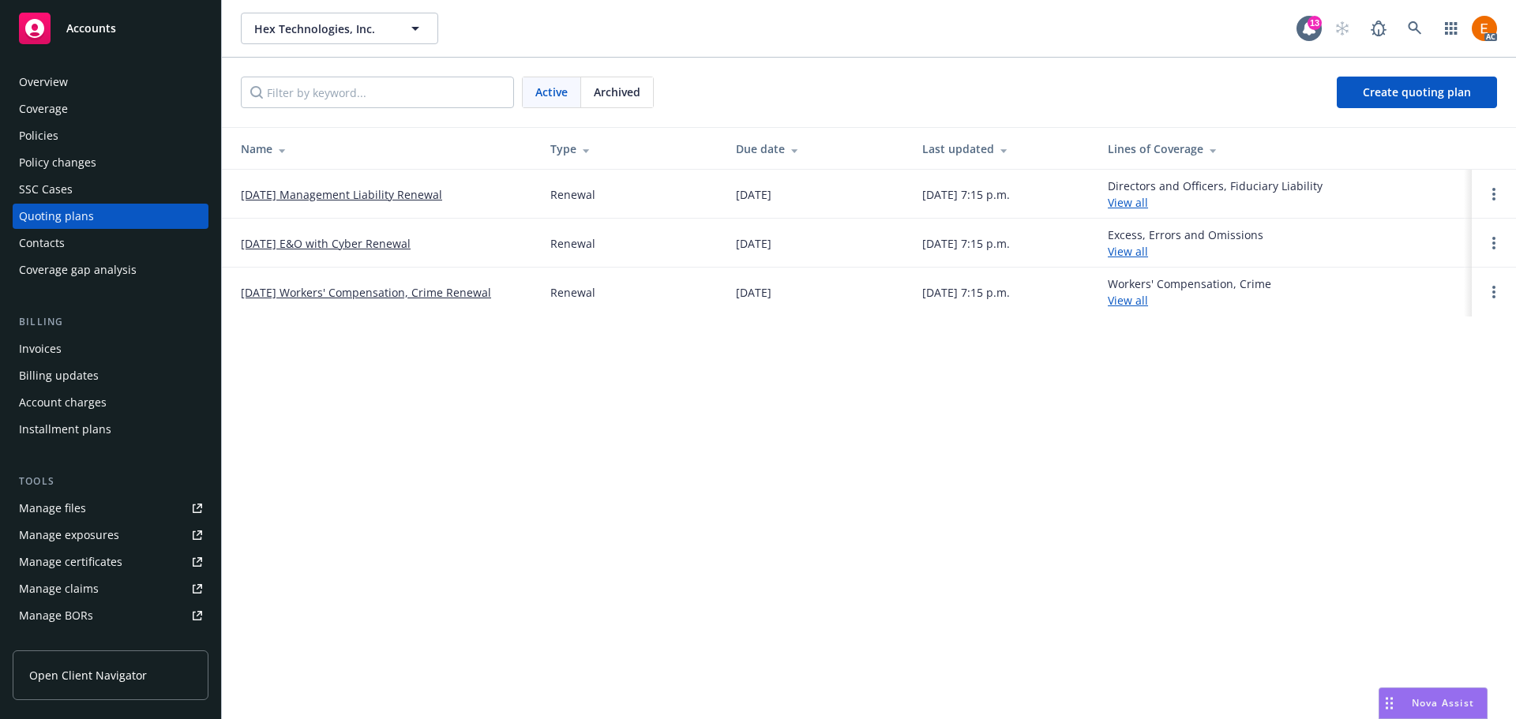
click at [466, 291] on link "11/20/25 Workers' Compensation, Crime Renewal" at bounding box center [366, 292] width 250 height 17
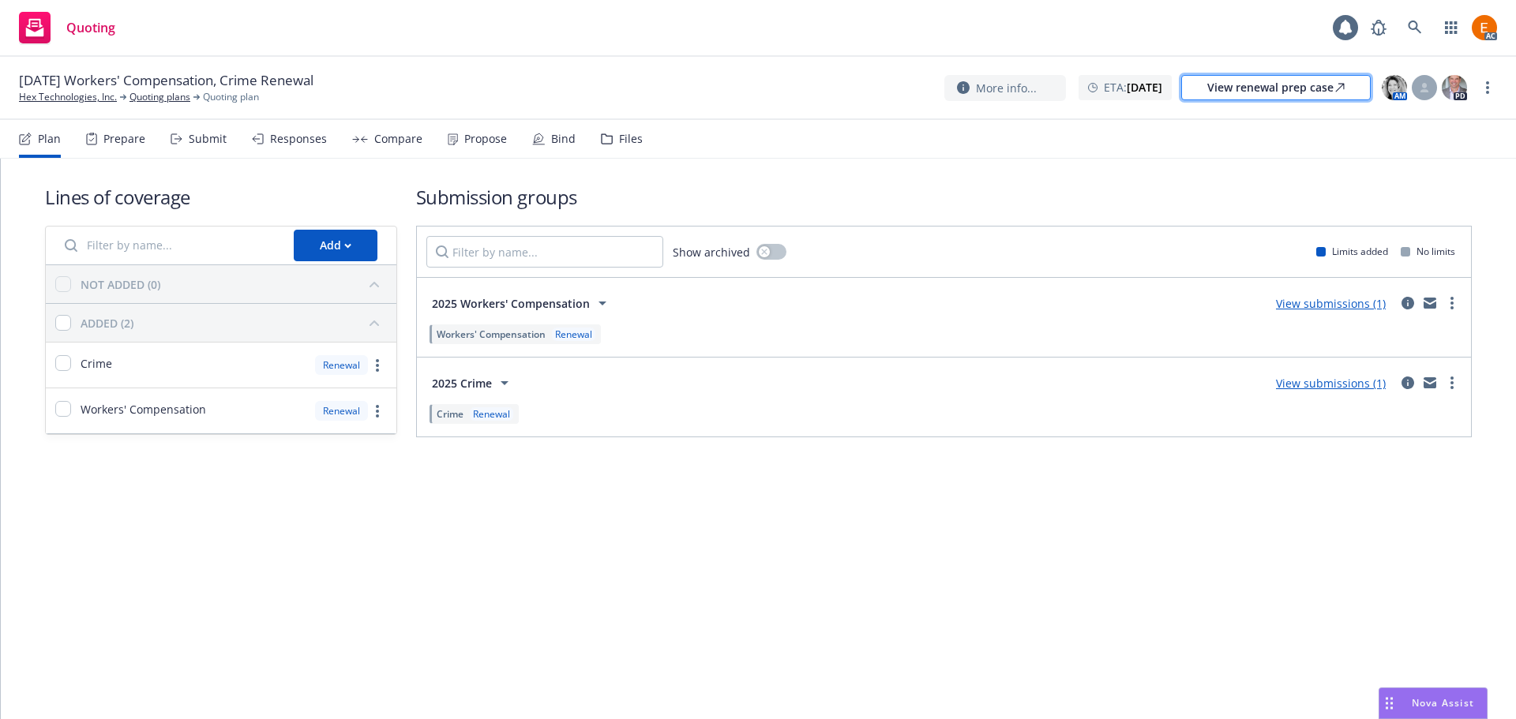
click at [1321, 96] on div "View renewal prep case" at bounding box center [1275, 88] width 137 height 24
